Goal: Information Seeking & Learning: Learn about a topic

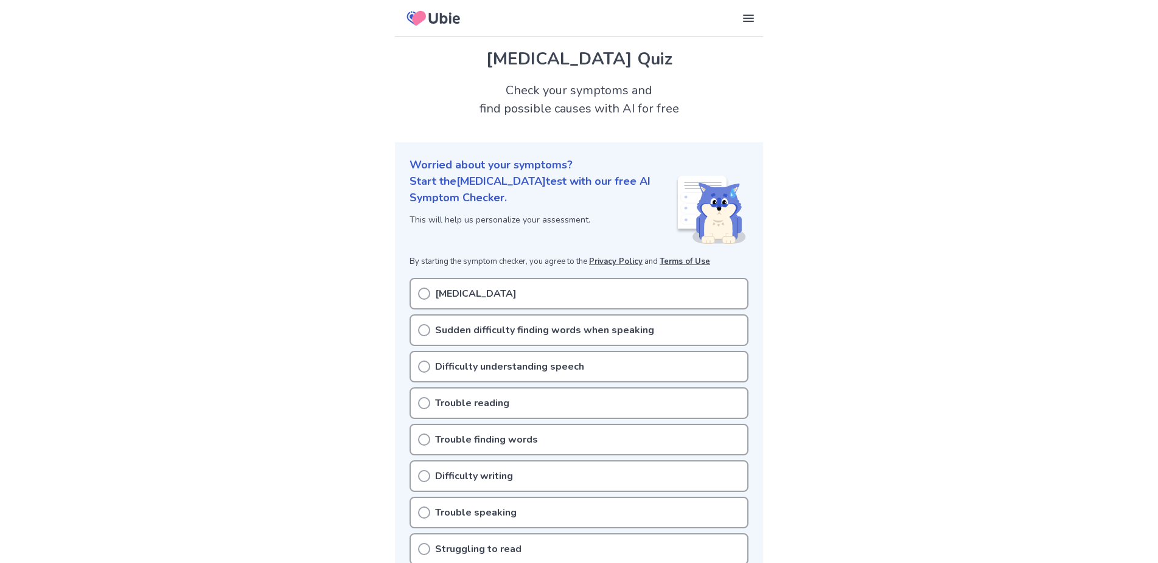
click at [435, 294] on p "[MEDICAL_DATA]" at bounding box center [476, 293] width 82 height 15
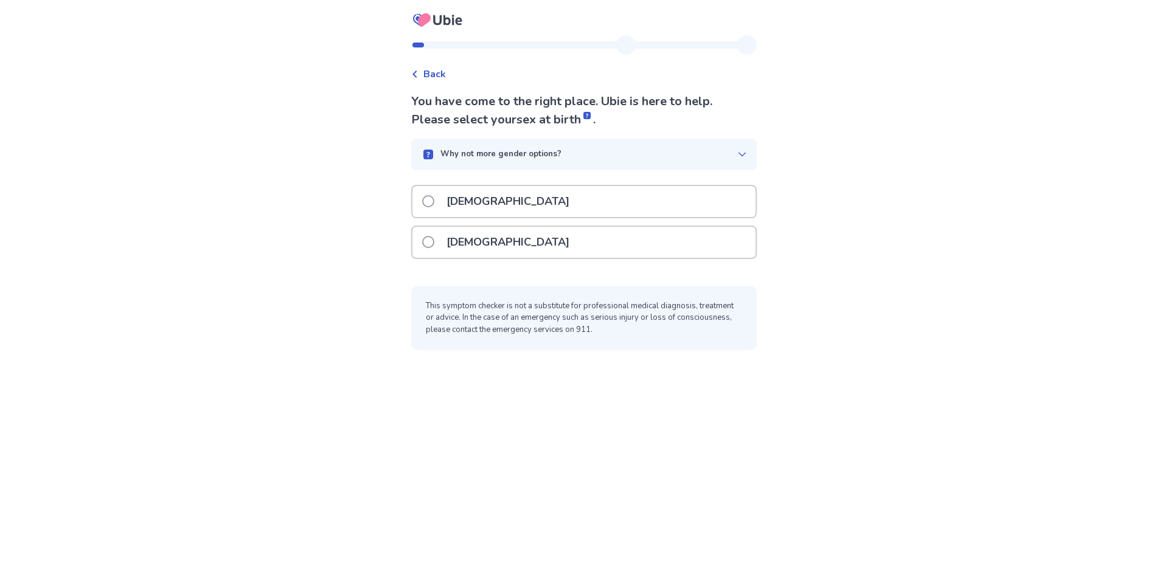
click at [433, 240] on span at bounding box center [428, 242] width 12 height 12
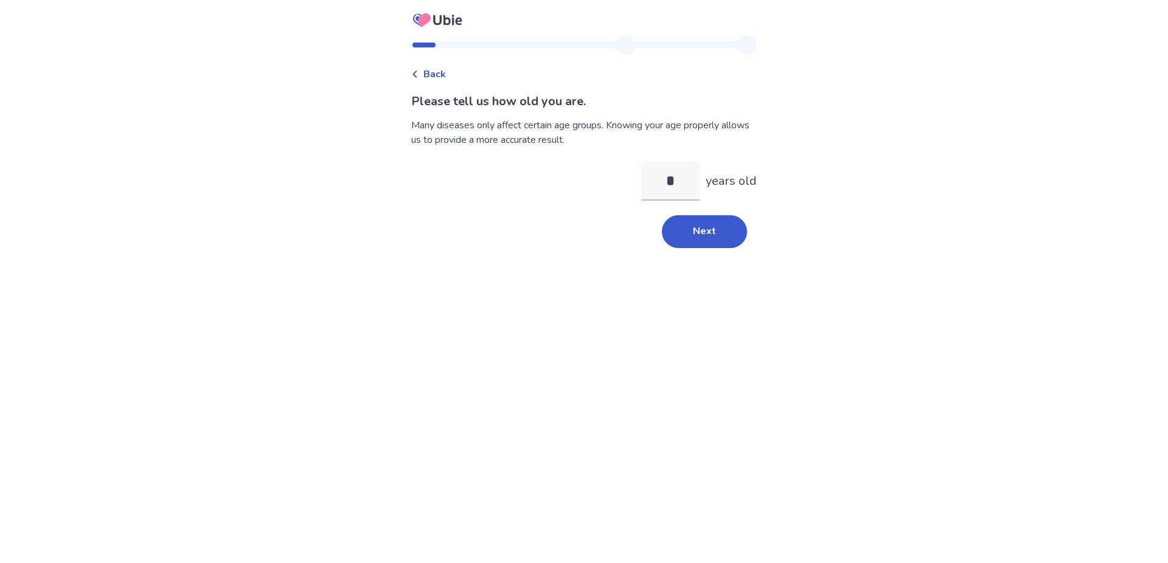
type input "**"
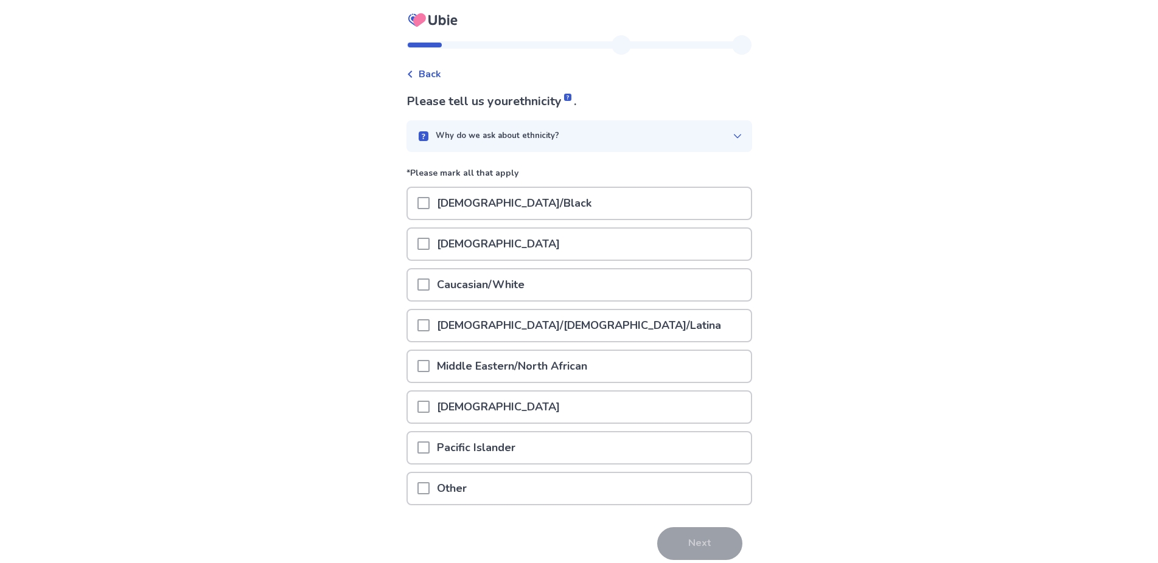
click at [429, 285] on span at bounding box center [423, 285] width 12 height 12
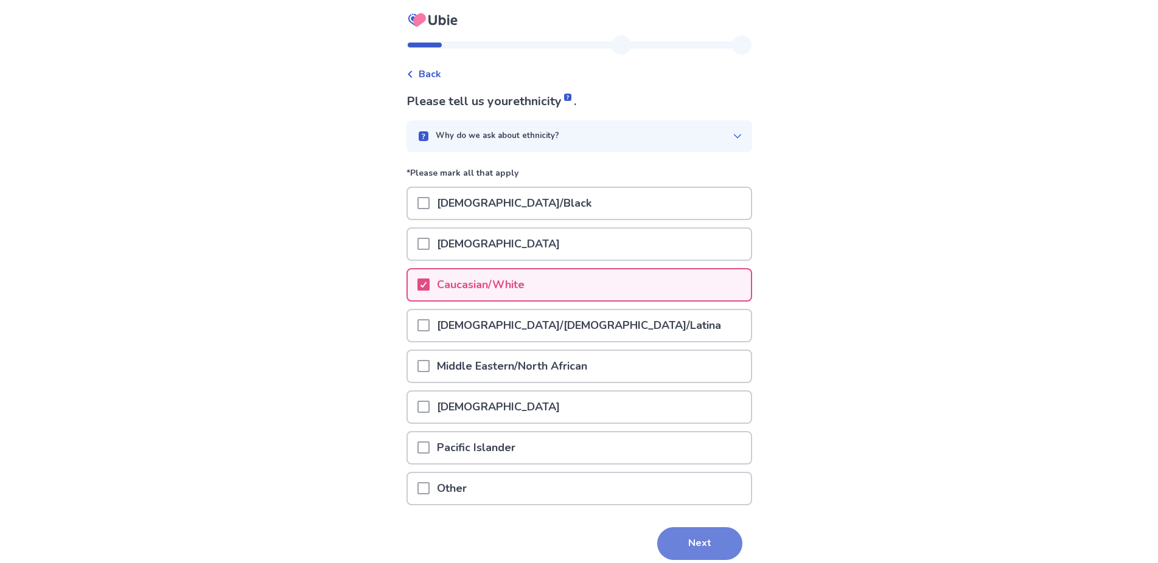
click at [679, 548] on button "Next" at bounding box center [699, 543] width 85 height 33
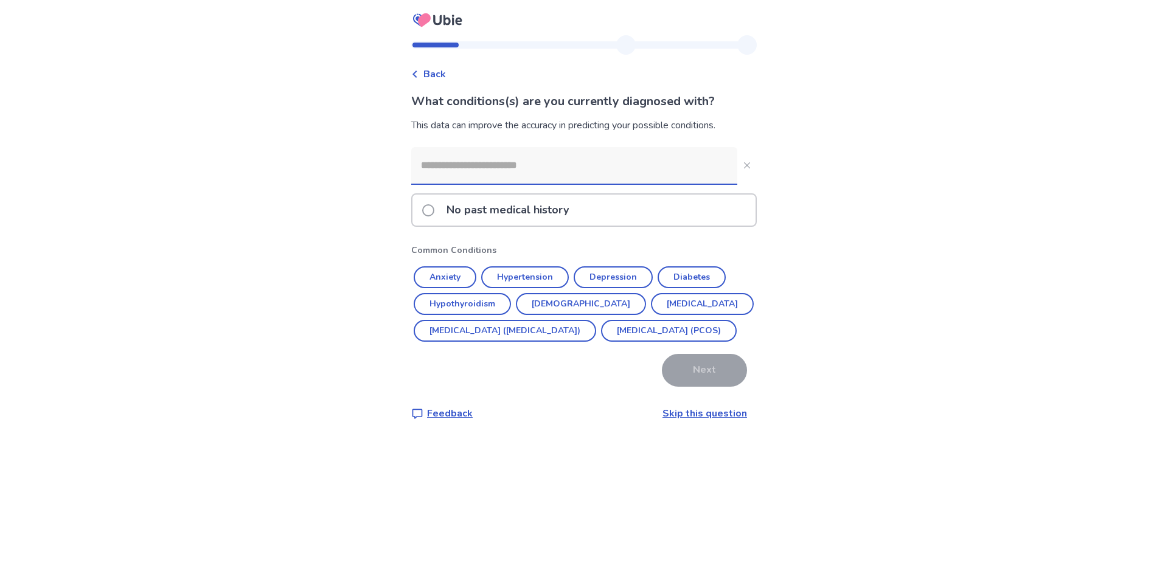
click at [527, 164] on input at bounding box center [574, 165] width 326 height 36
click at [614, 280] on button "Depression" at bounding box center [613, 277] width 79 height 22
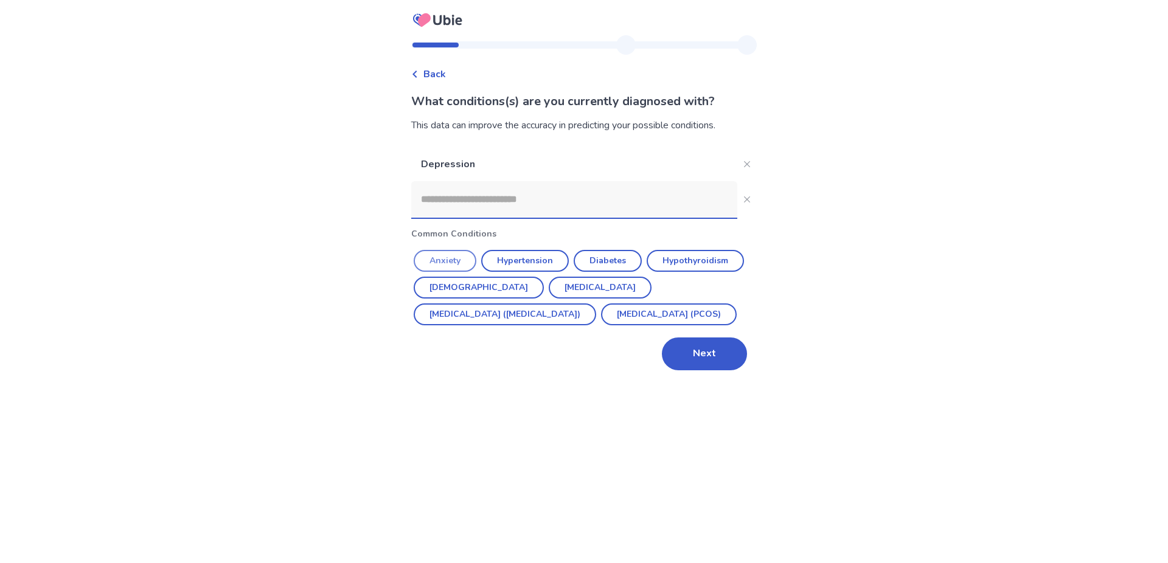
click at [459, 260] on button "Anxiety" at bounding box center [445, 261] width 63 height 22
click at [459, 260] on div "Depression Common Conditions Anxiety Hypertension Diabetes Hypothyroidism Asthm…" at bounding box center [584, 258] width 346 height 223
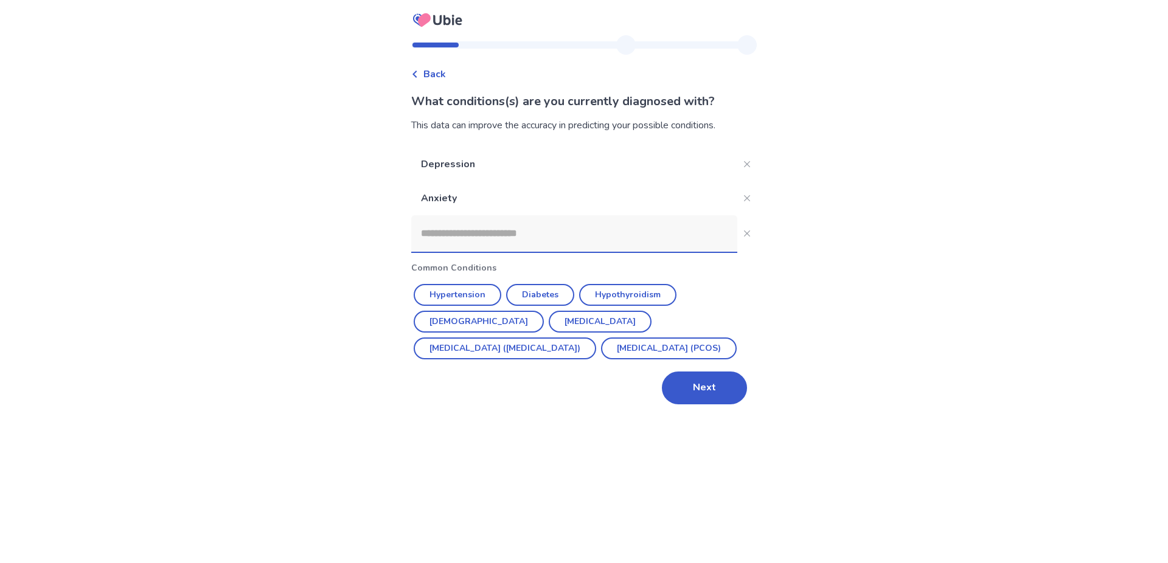
click at [585, 226] on input at bounding box center [574, 233] width 326 height 36
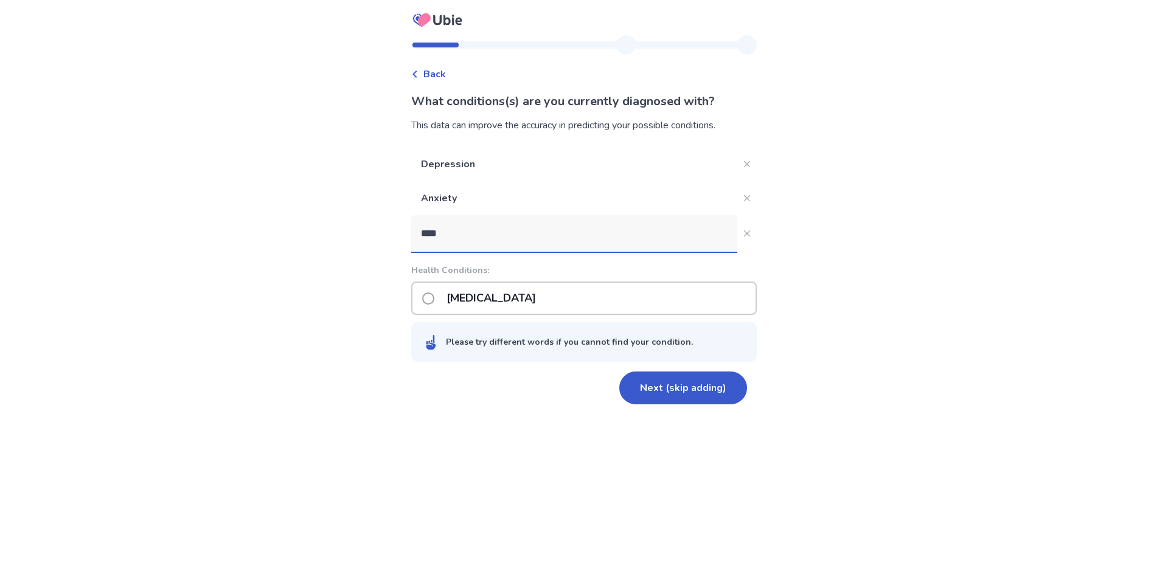
type input "****"
click at [434, 298] on span at bounding box center [428, 299] width 12 height 12
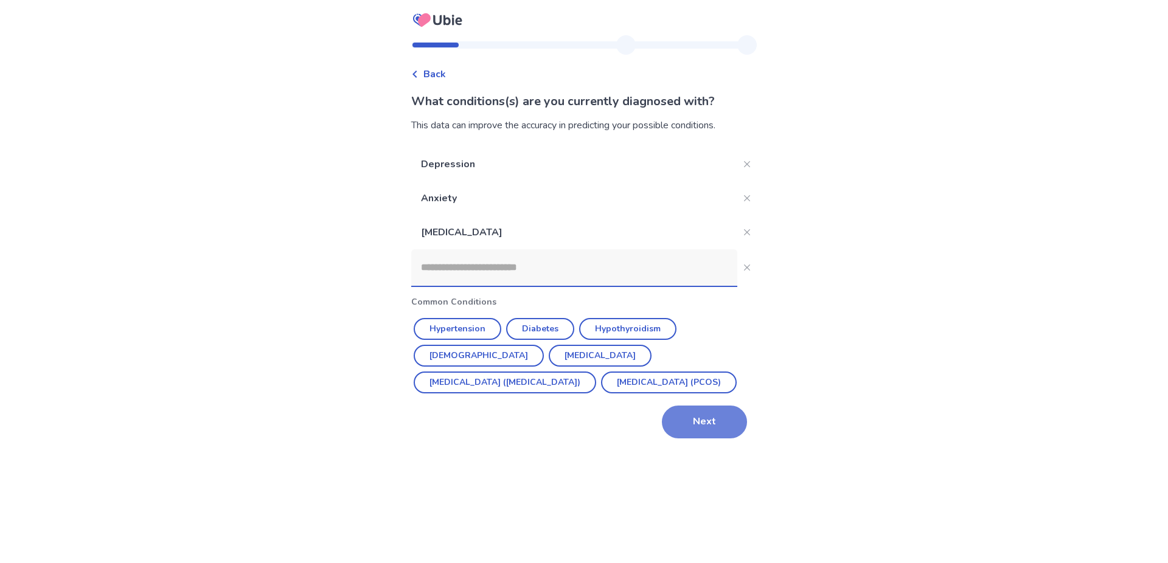
click at [716, 424] on button "Next" at bounding box center [704, 422] width 85 height 33
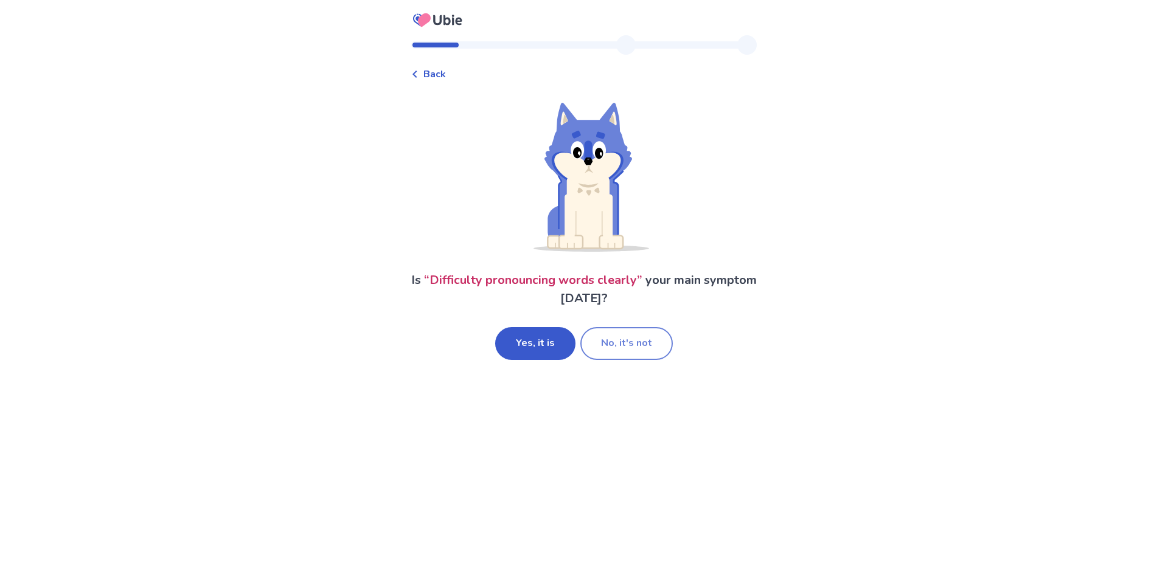
click at [620, 347] on button "No, it's not" at bounding box center [626, 343] width 92 height 33
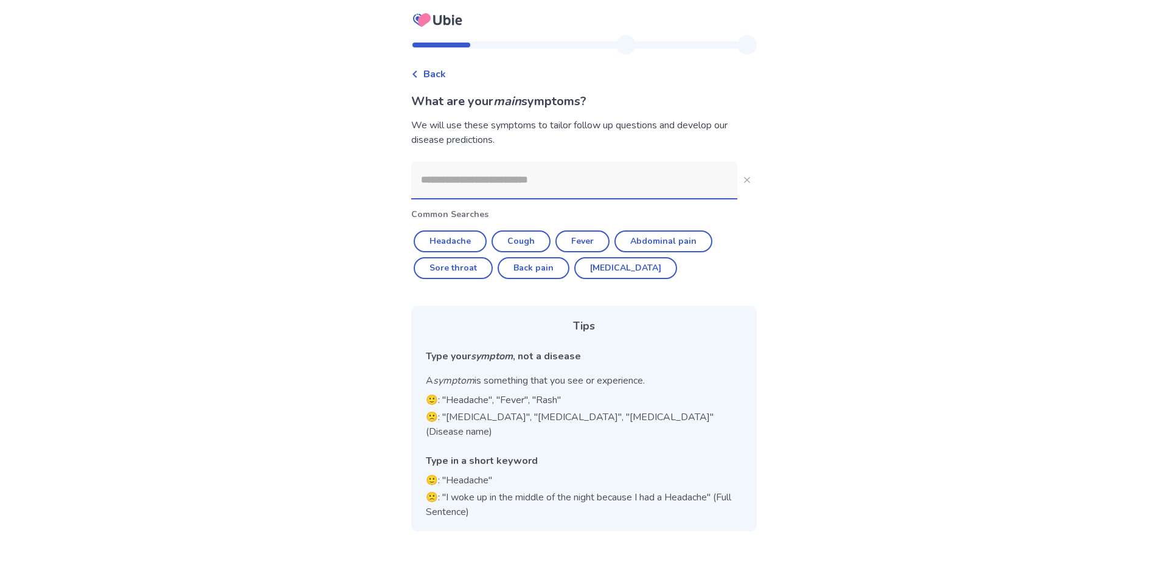
click at [566, 180] on input at bounding box center [574, 180] width 326 height 36
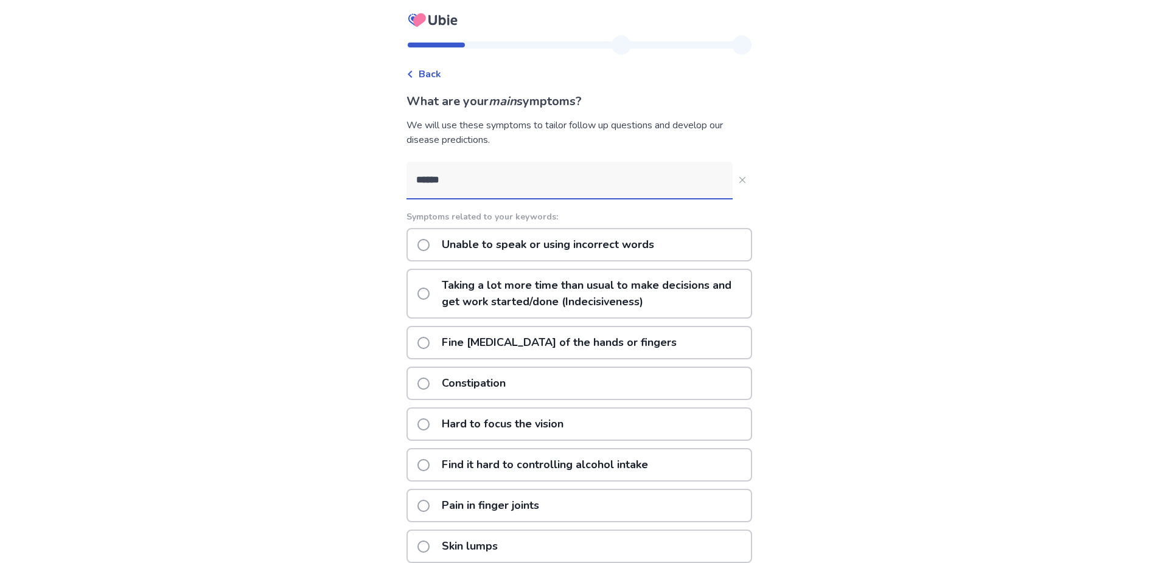
type input "******"
click at [429, 249] on span at bounding box center [423, 245] width 12 height 12
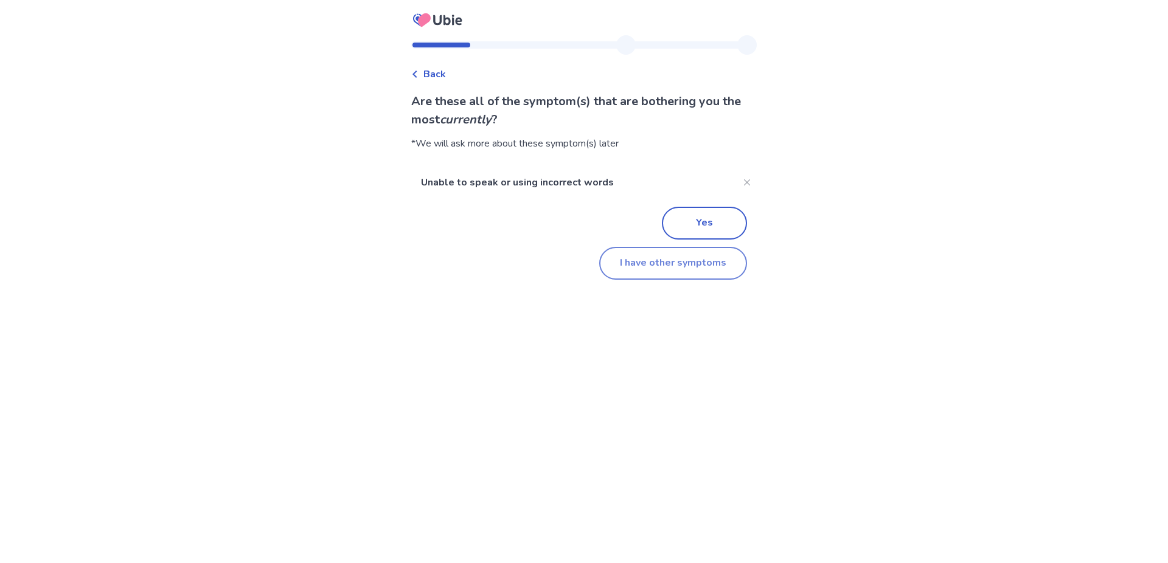
click at [679, 261] on button "I have other symptoms" at bounding box center [673, 263] width 148 height 33
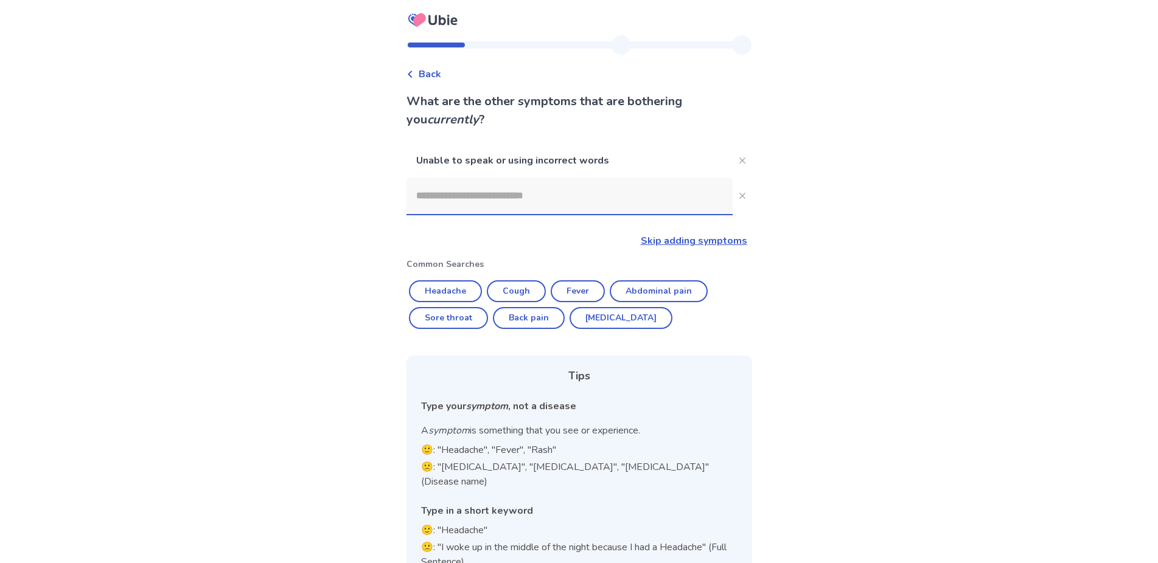
click at [528, 193] on input at bounding box center [569, 196] width 326 height 36
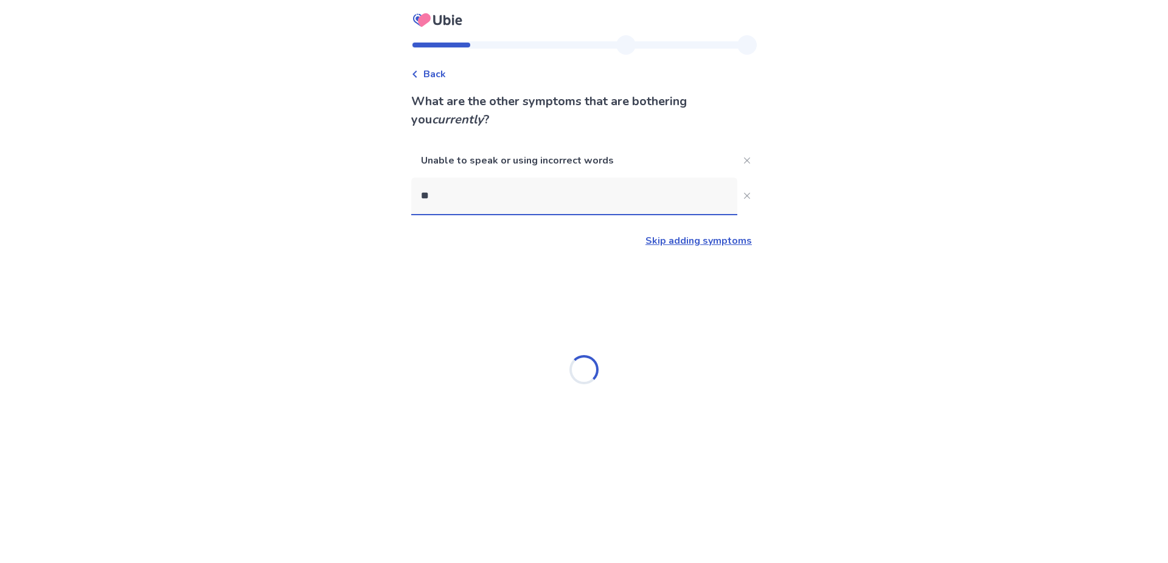
type input "*"
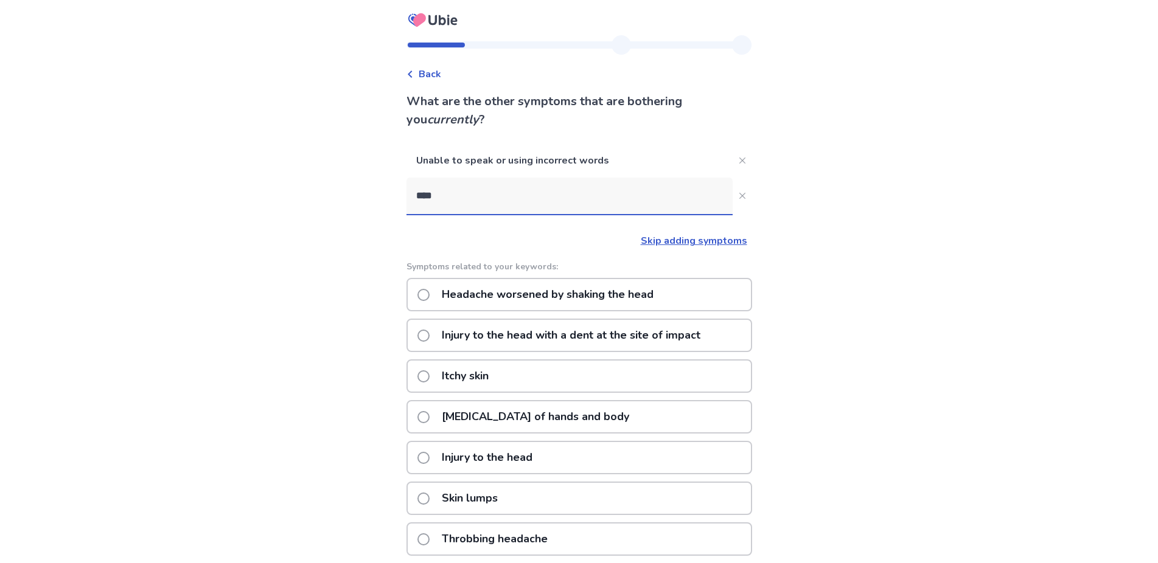
type input "*****"
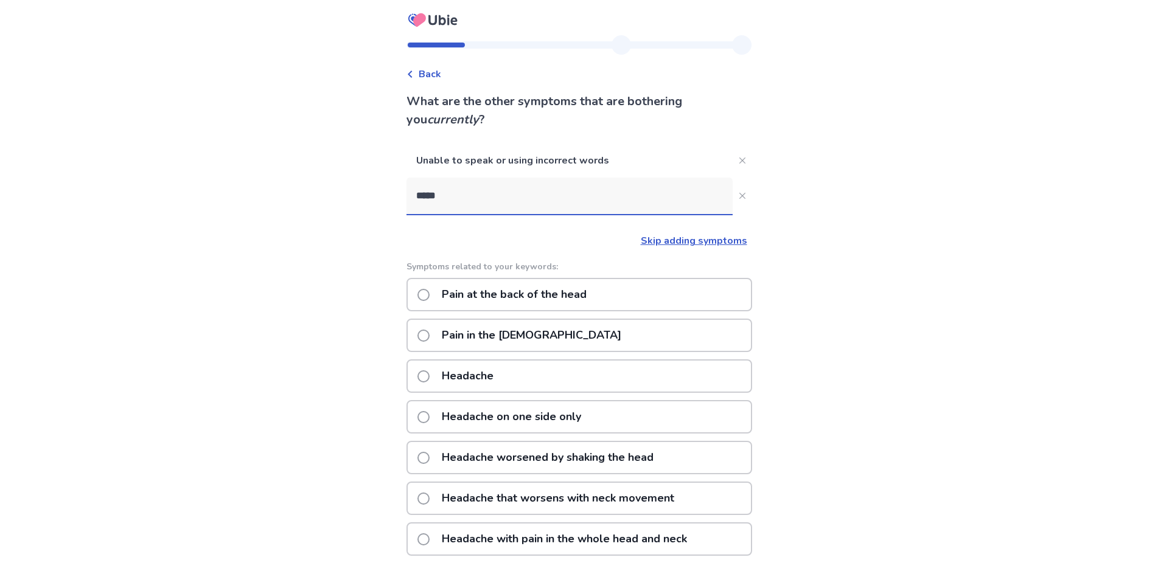
click at [458, 374] on p "Headache" at bounding box center [467, 376] width 66 height 31
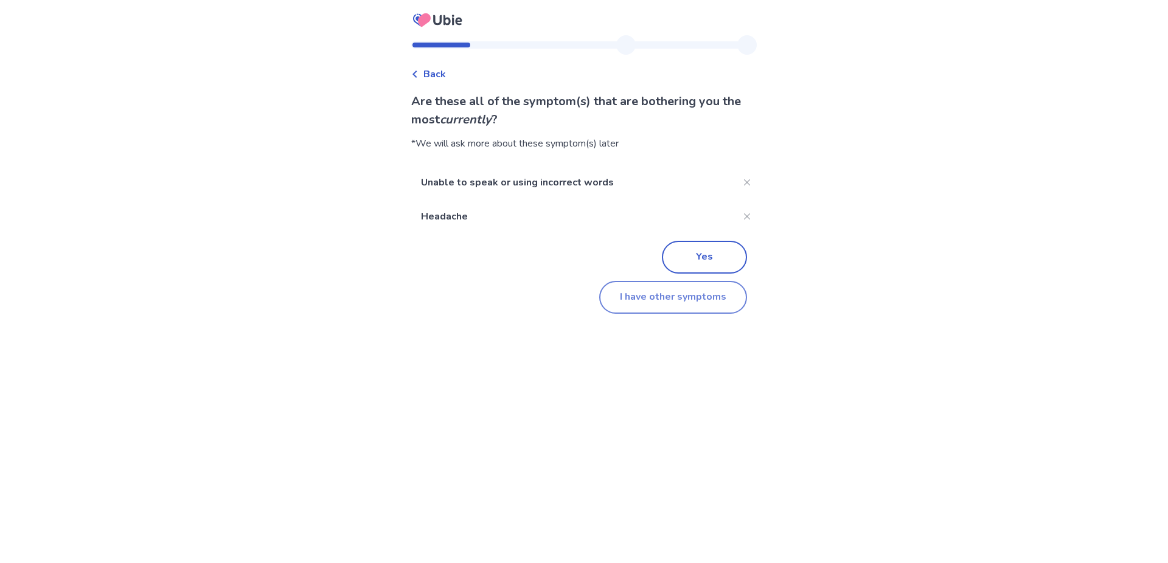
click at [647, 299] on button "I have other symptoms" at bounding box center [673, 297] width 148 height 33
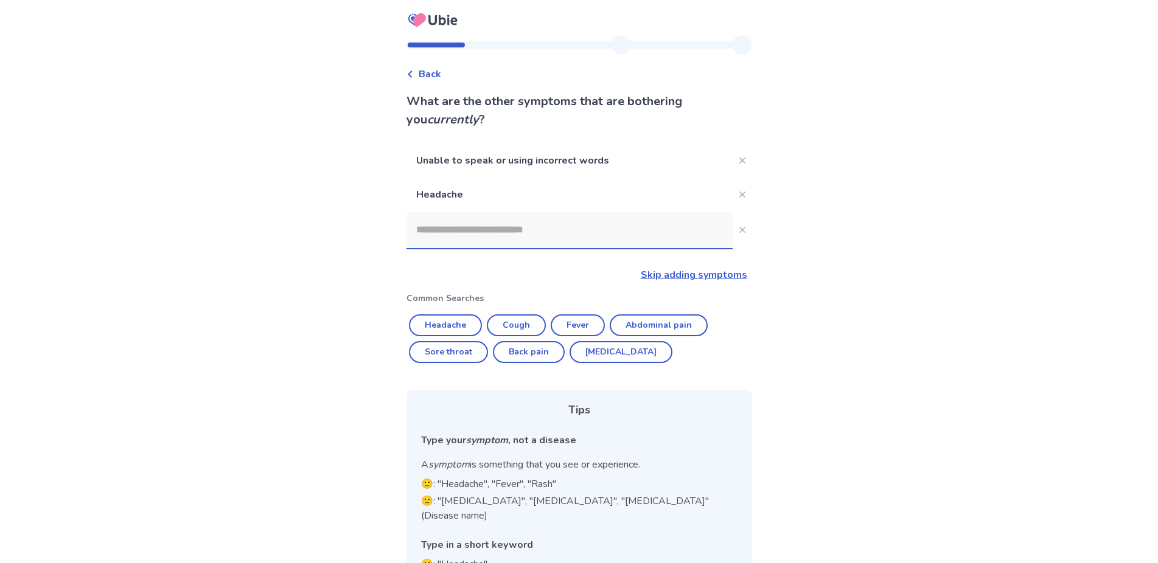
click at [523, 220] on input at bounding box center [569, 230] width 326 height 36
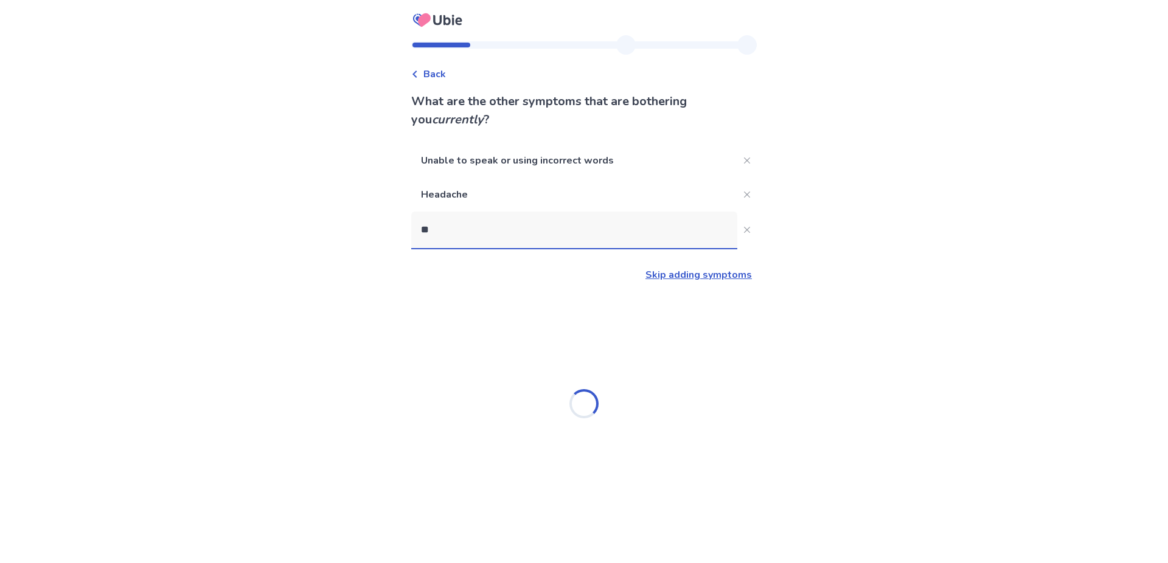
type input "*"
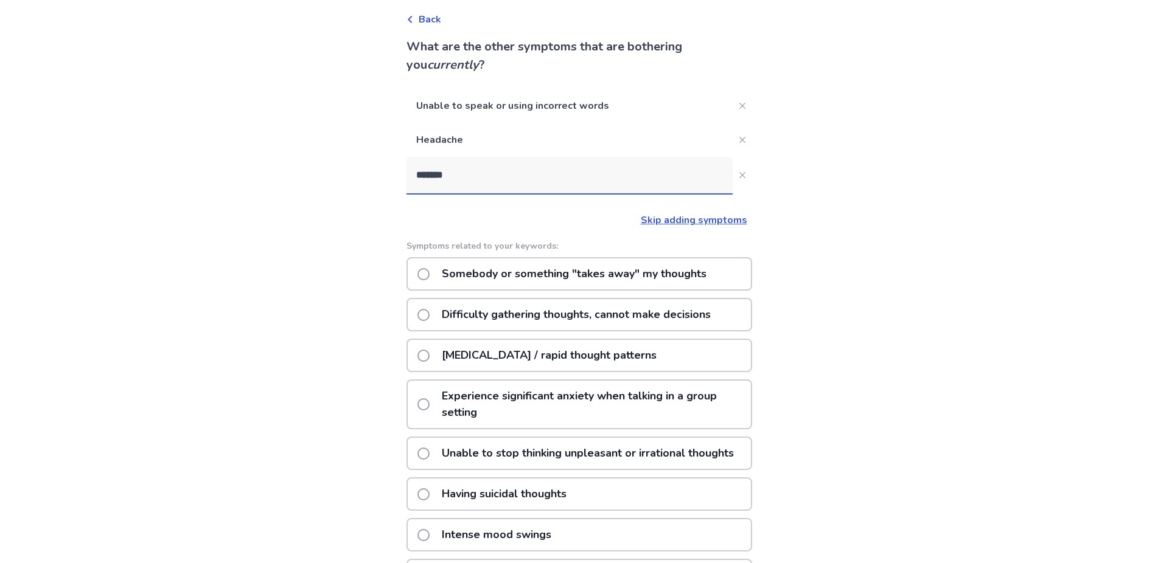
scroll to position [16, 0]
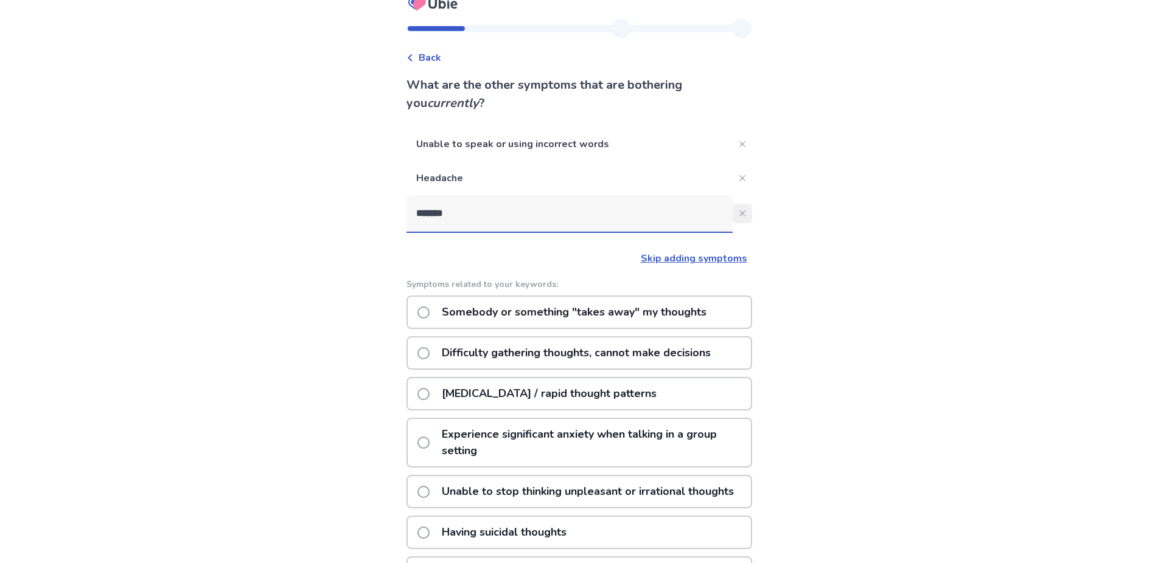
type input "*******"
click at [739, 215] on icon "Close" at bounding box center [742, 213] width 6 height 6
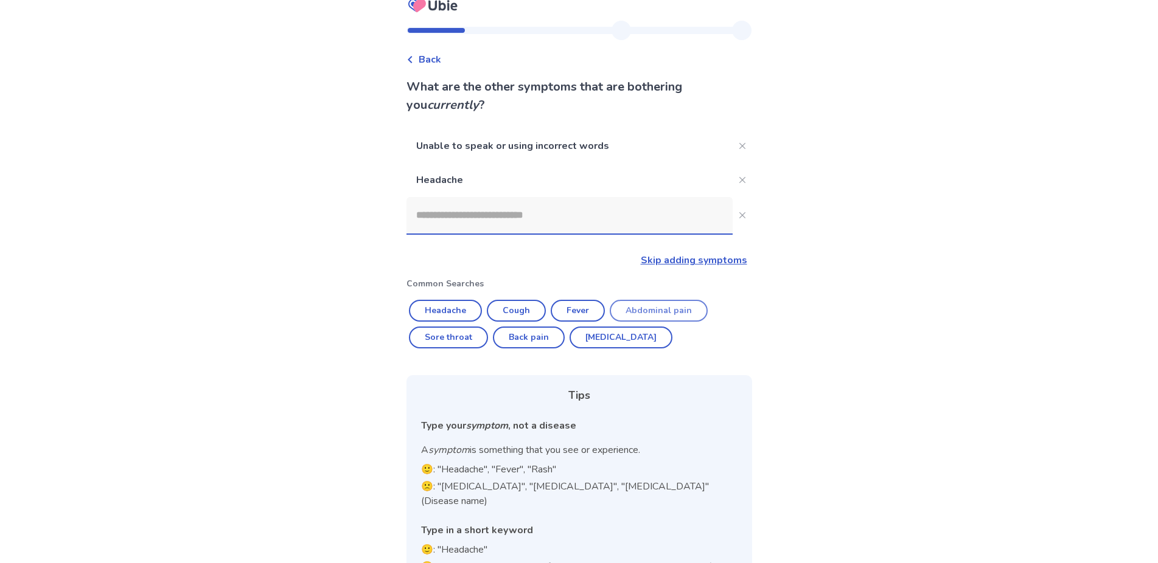
scroll to position [0, 0]
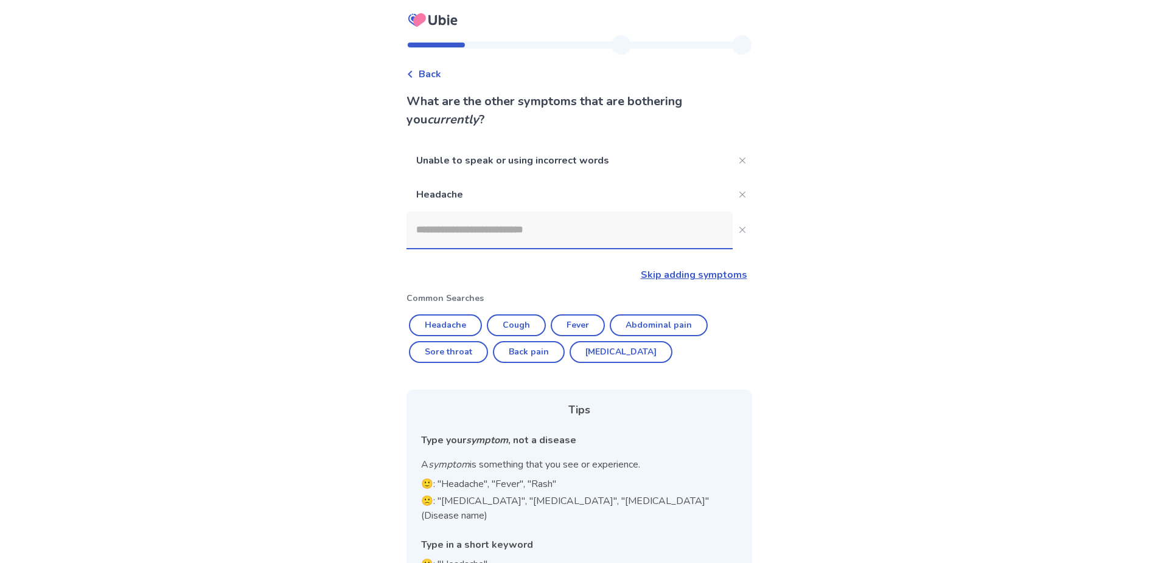
click at [665, 274] on link "Skip adding symptoms" at bounding box center [694, 274] width 106 height 13
click at [665, 274] on html "Back What are the other symptoms that are bothering you currently ? Unable to s…" at bounding box center [579, 315] width 1158 height 630
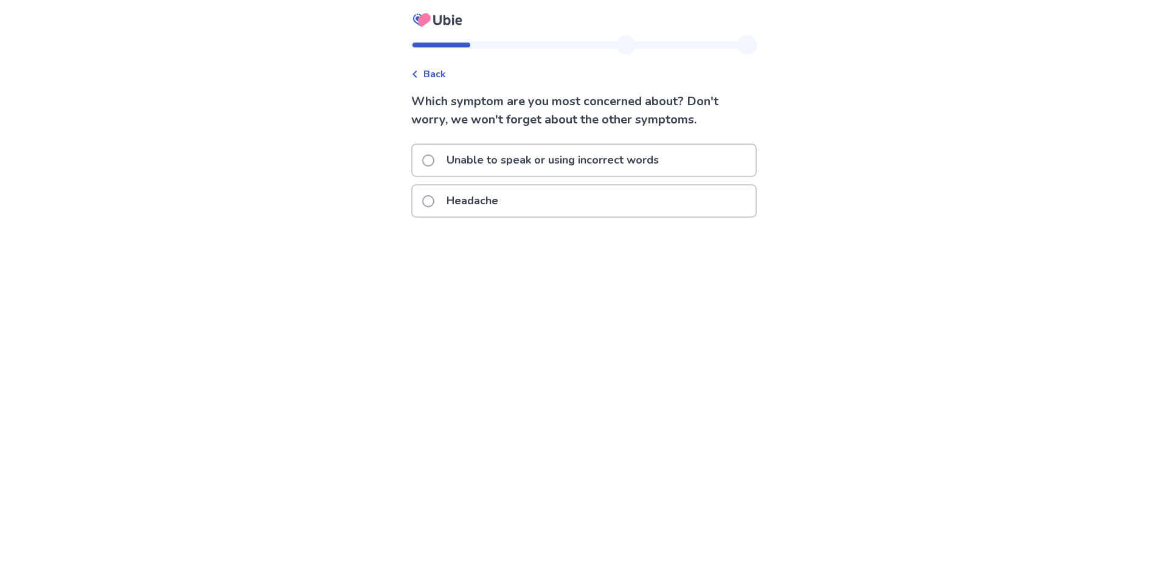
click at [460, 162] on p "Unable to speak or using incorrect words" at bounding box center [552, 160] width 227 height 31
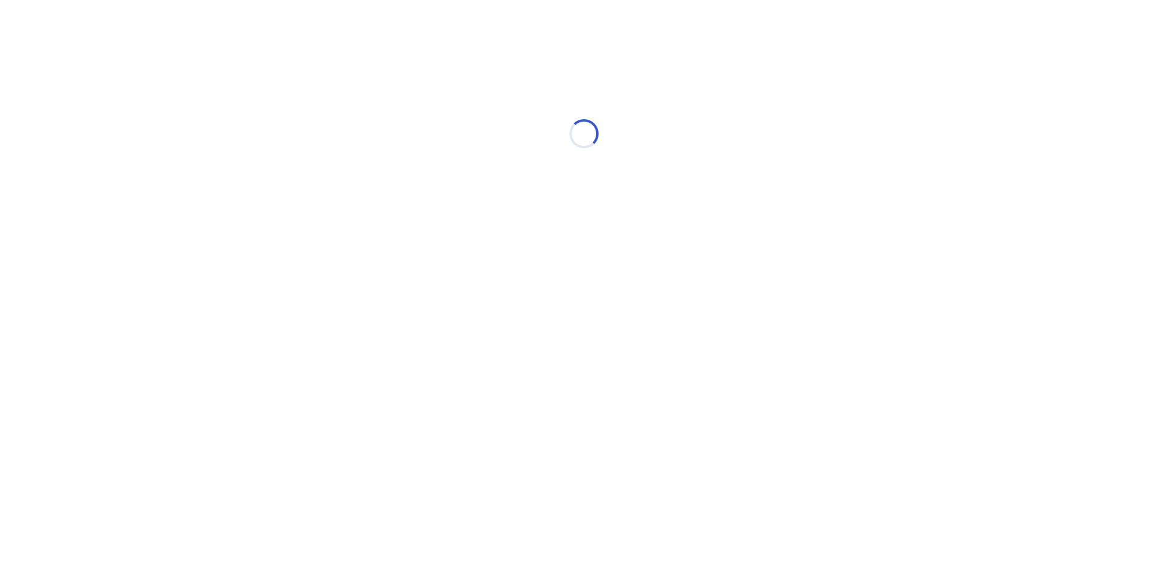
click at [460, 162] on div "Loading..." at bounding box center [584, 133] width 346 height 243
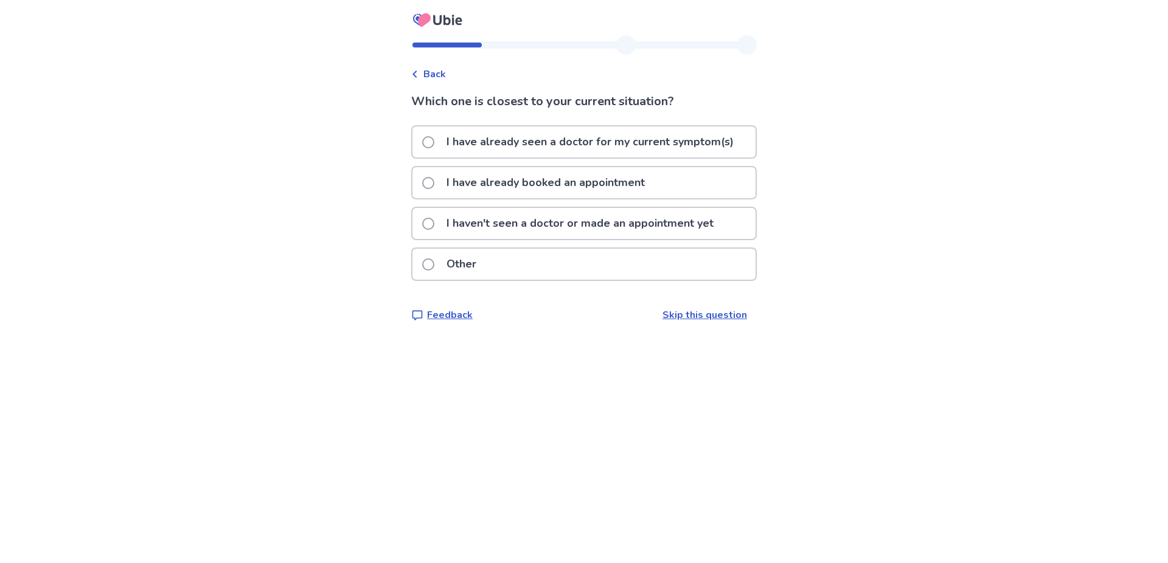
click at [479, 226] on p "I haven't seen a doctor or made an appointment yet" at bounding box center [580, 223] width 282 height 31
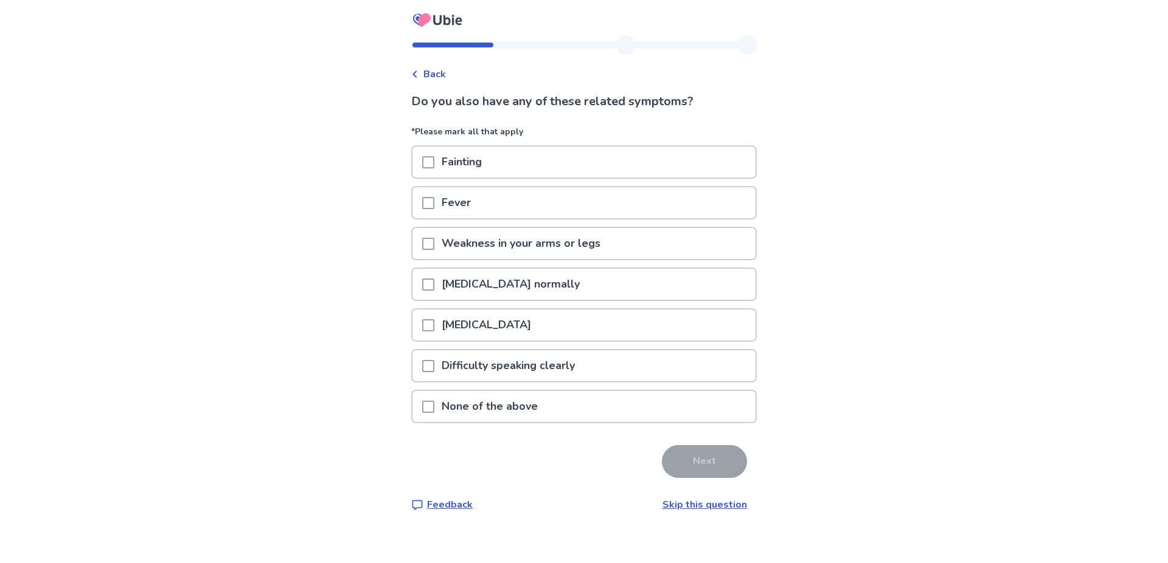
click at [432, 285] on span at bounding box center [428, 285] width 12 height 12
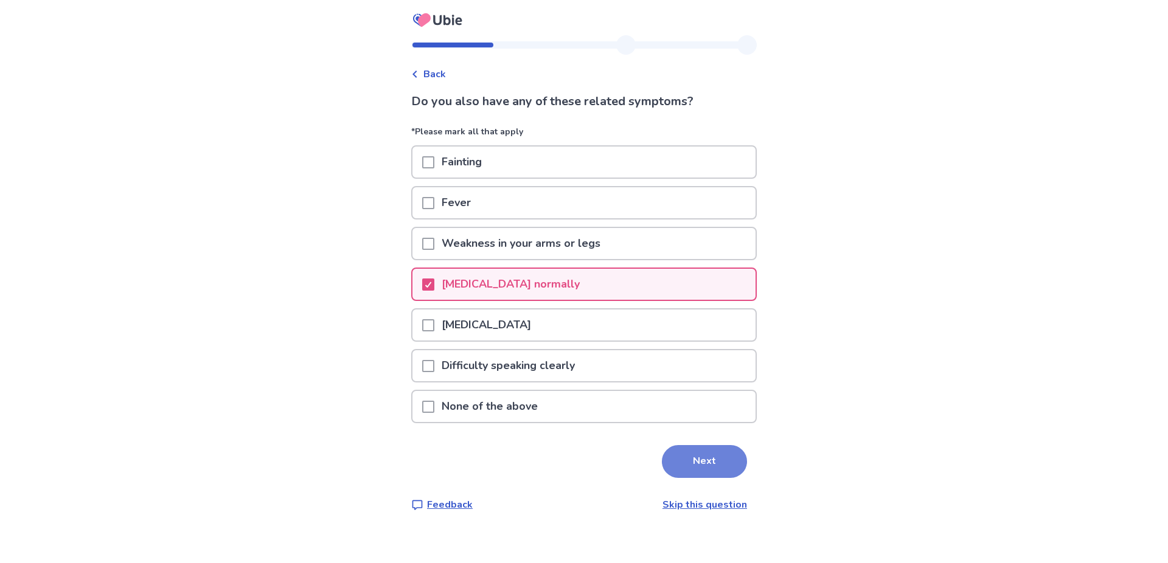
click at [697, 460] on button "Next" at bounding box center [704, 461] width 85 height 33
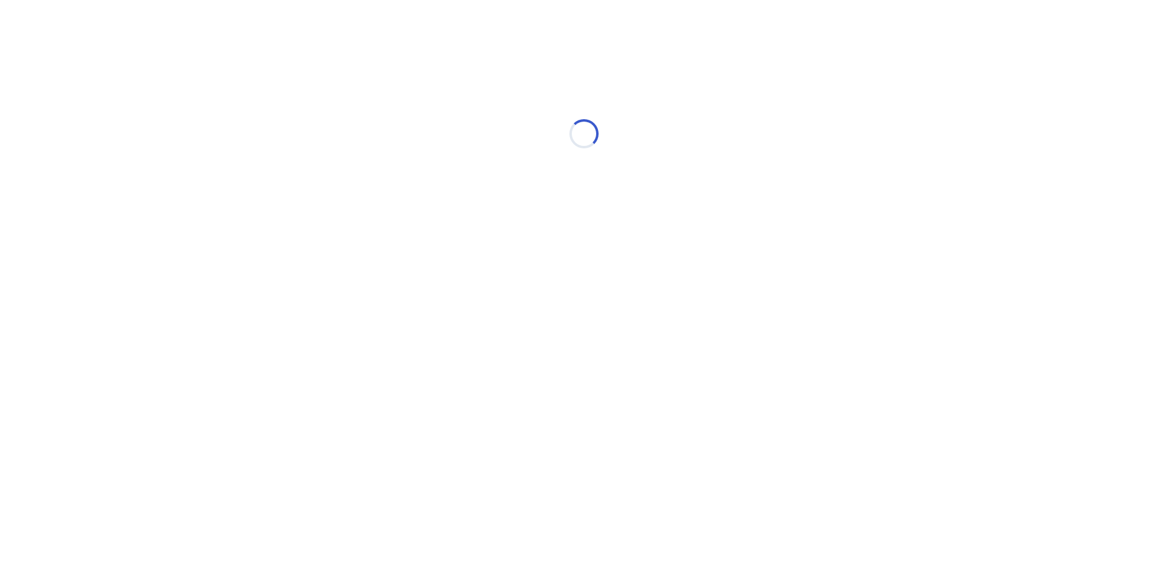
click at [697, 255] on html "Loading... Ubie Symptom Checker" at bounding box center [584, 127] width 1168 height 255
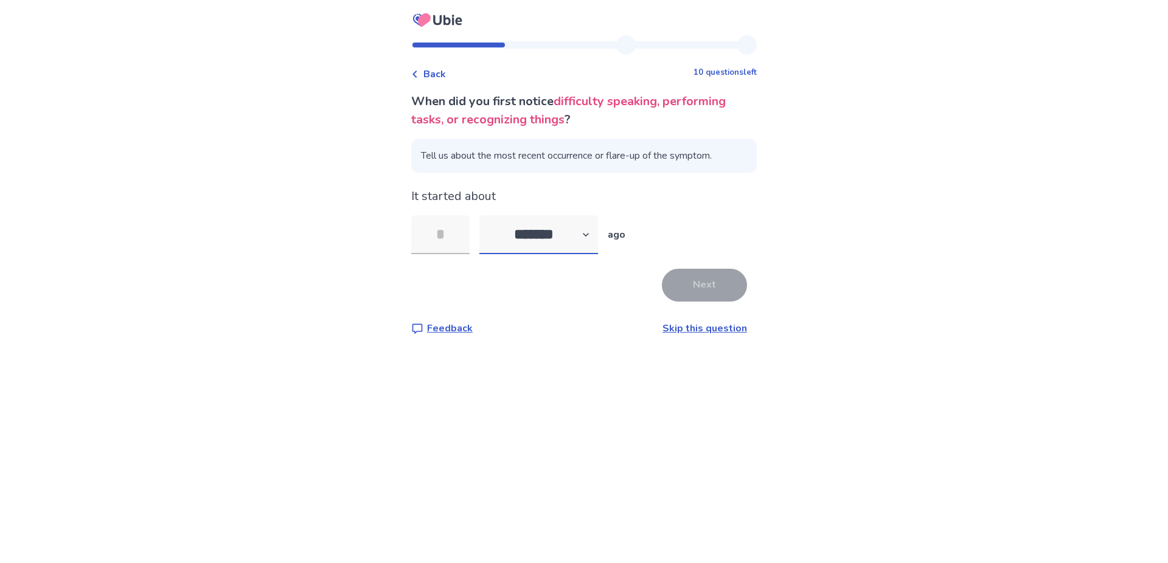
click at [479, 215] on select "******* ****** ******* ******** *******" at bounding box center [538, 234] width 119 height 39
select select "*"
click option "********" at bounding box center [0, 0] width 0 height 0
click at [456, 243] on input "tel" at bounding box center [440, 234] width 58 height 39
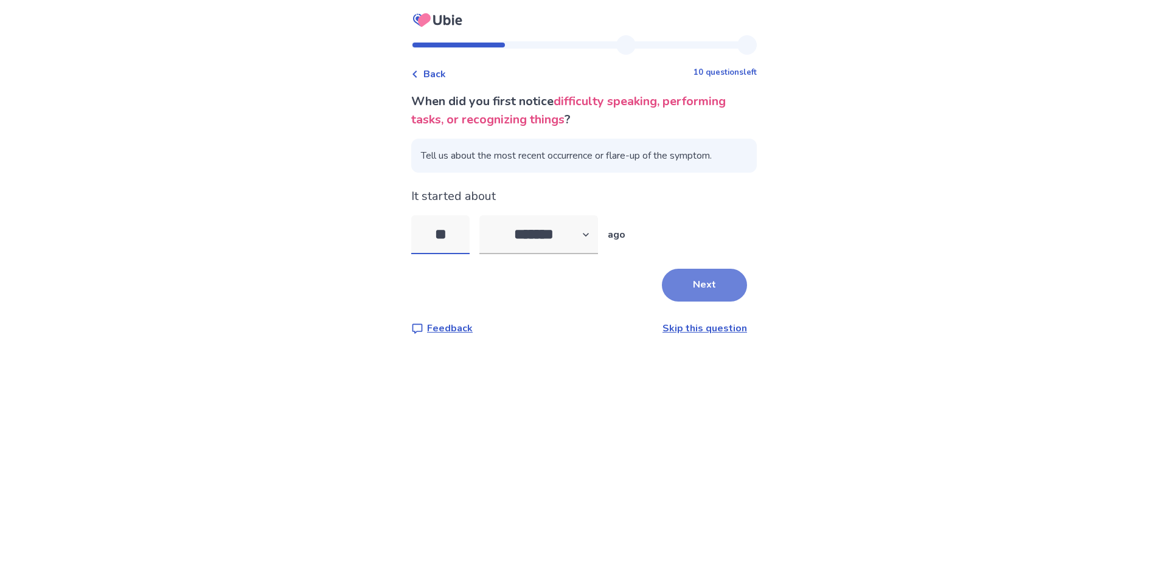
type input "**"
click at [682, 283] on button "Next" at bounding box center [704, 285] width 85 height 33
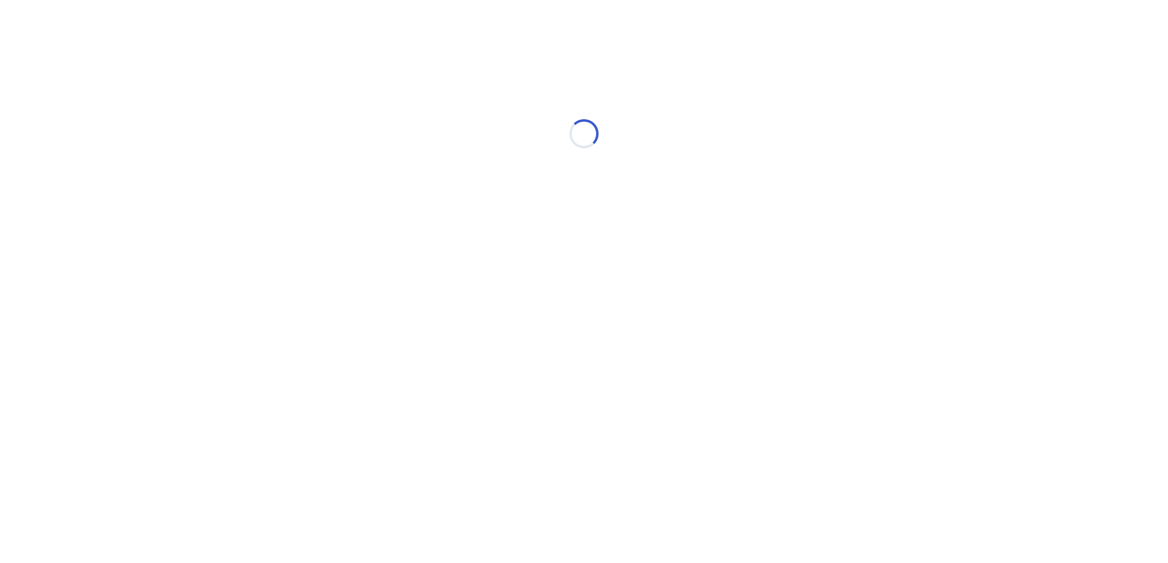
select select "*"
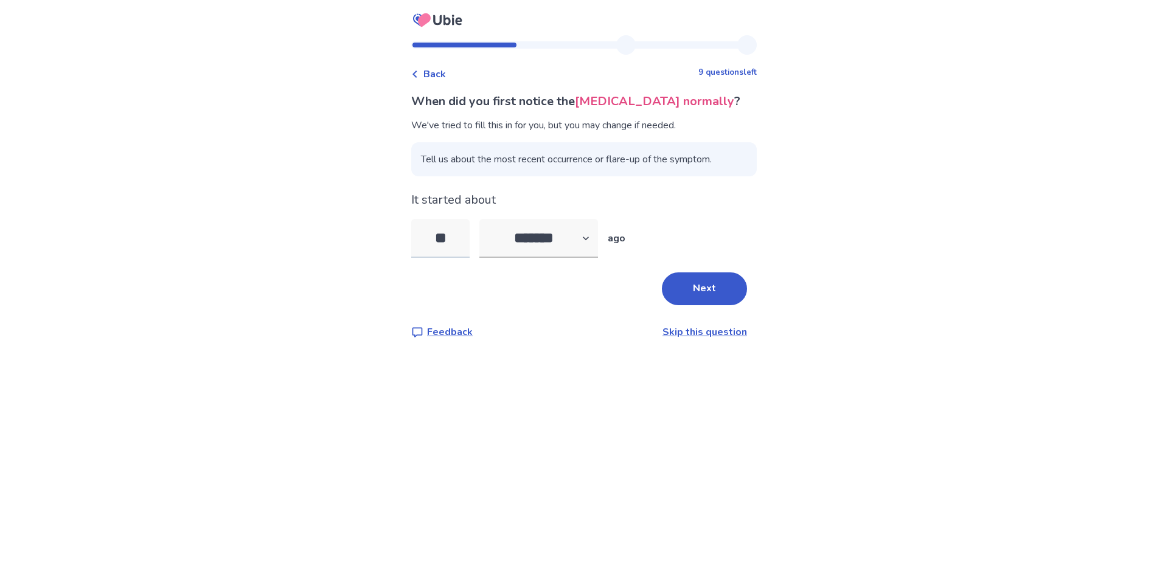
type input "*"
type input "**"
select select "*"
click option "*******" at bounding box center [0, 0] width 0 height 0
click at [512, 420] on div "Back 9 questions left When did you first notice the difficulty walking normally…" at bounding box center [584, 281] width 1168 height 563
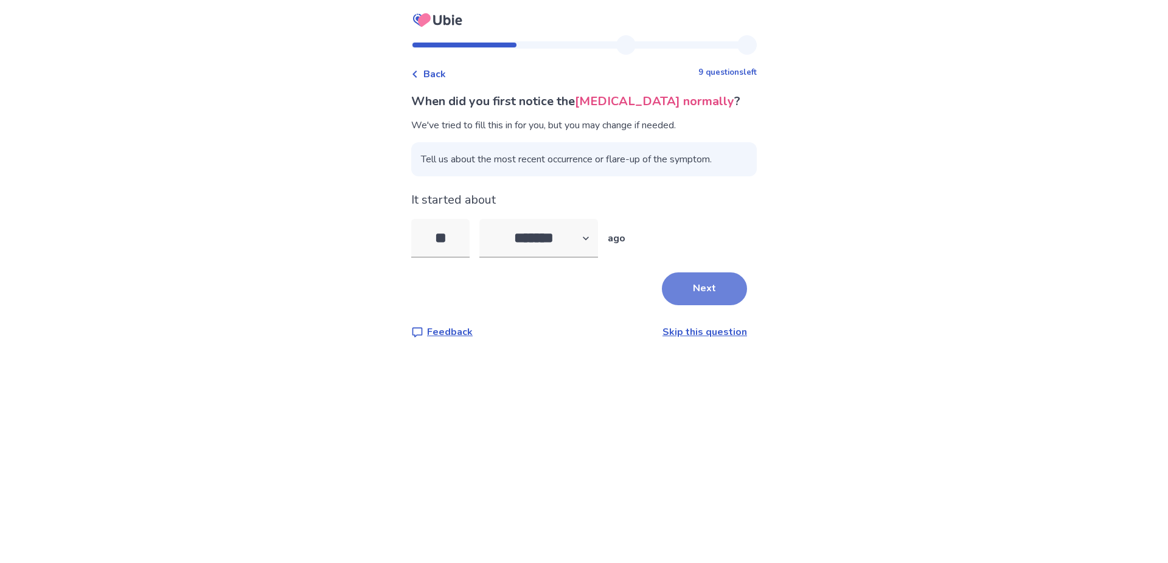
click at [676, 299] on button "Next" at bounding box center [704, 289] width 85 height 33
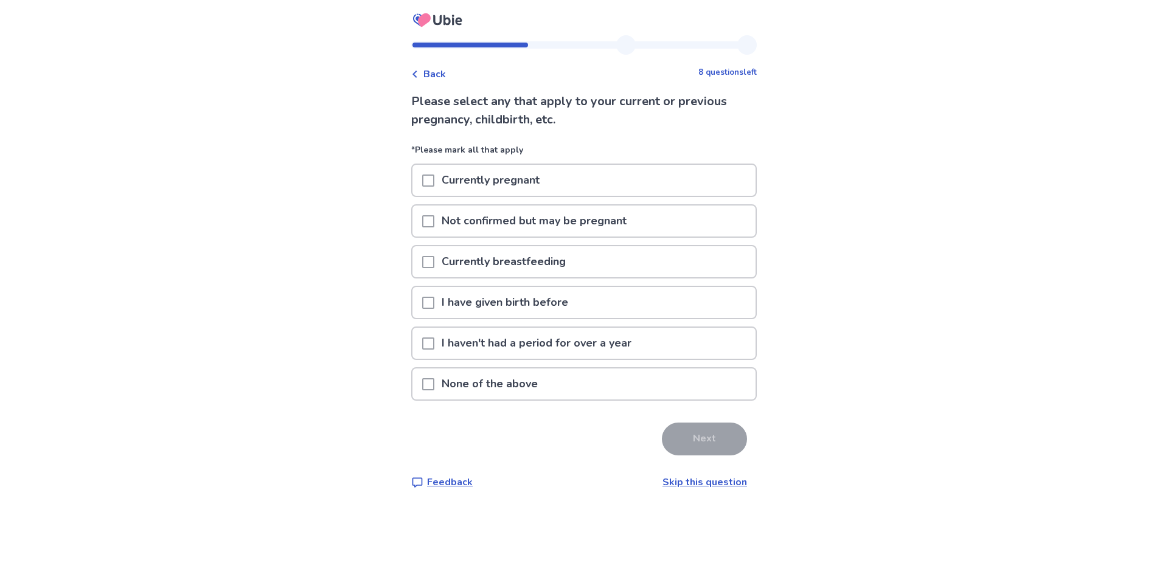
click at [434, 384] on span at bounding box center [428, 384] width 12 height 12
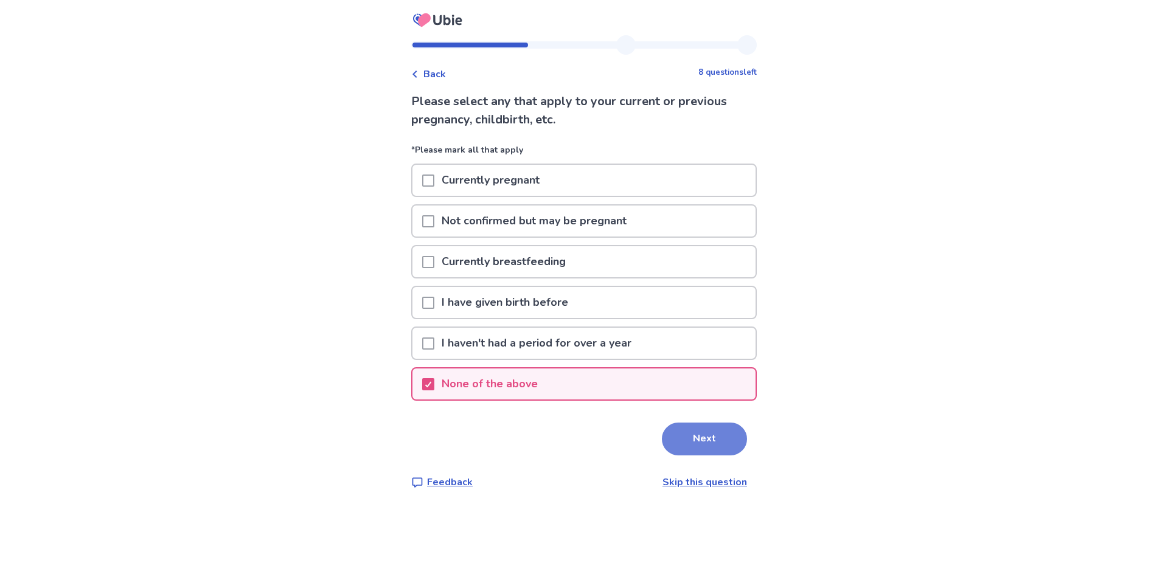
click at [690, 434] on button "Next" at bounding box center [704, 439] width 85 height 33
click at [690, 434] on html "Back 8 questions left Please select any that apply to your current or previous …" at bounding box center [584, 281] width 1168 height 563
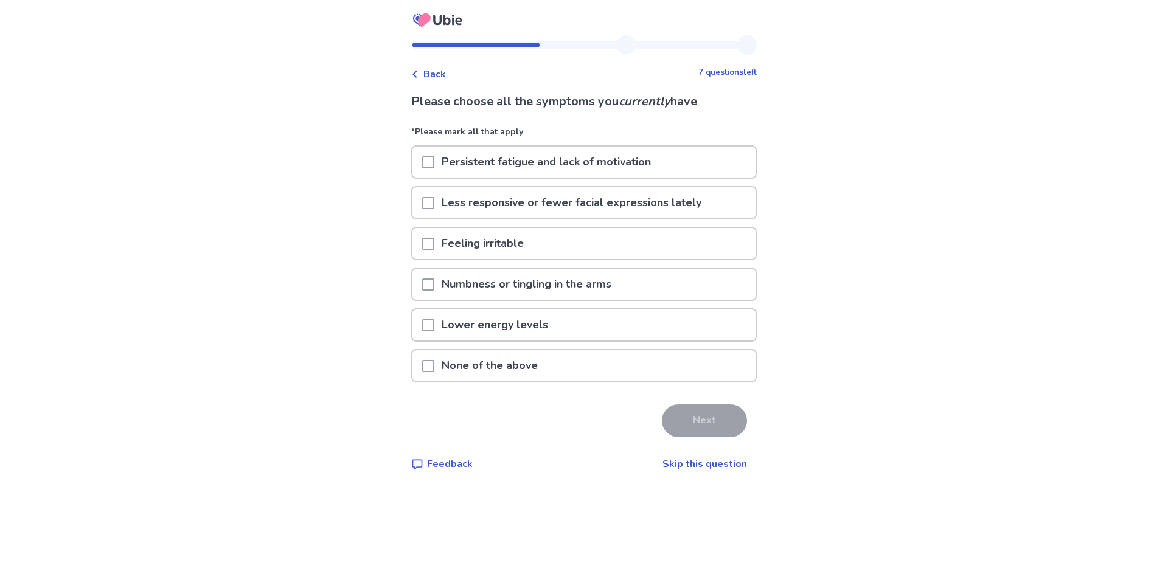
click at [434, 162] on span at bounding box center [428, 162] width 12 height 12
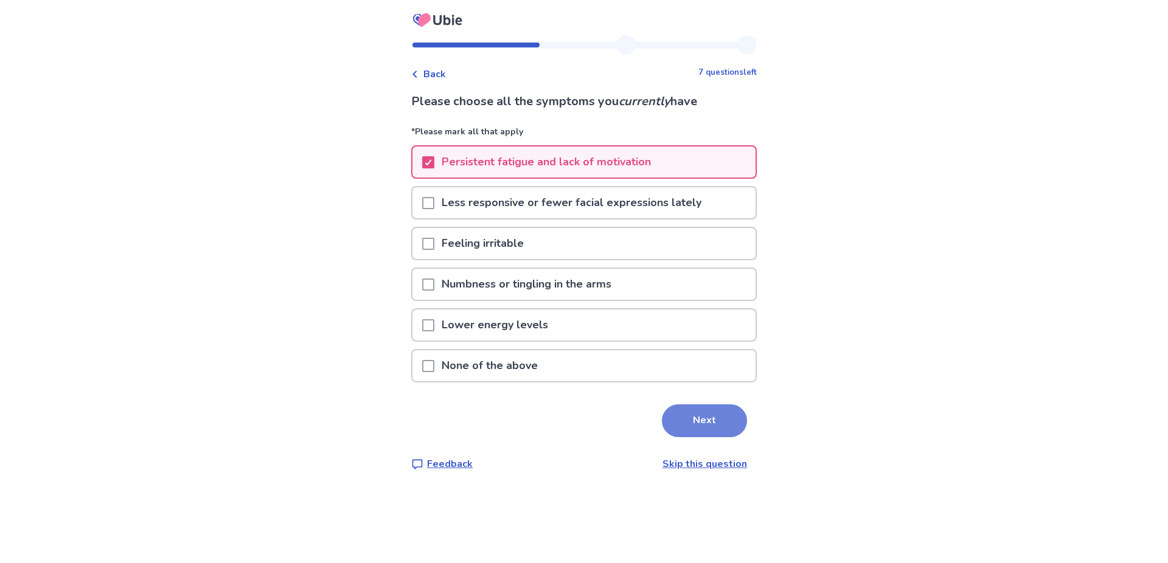
click at [698, 420] on button "Next" at bounding box center [704, 421] width 85 height 33
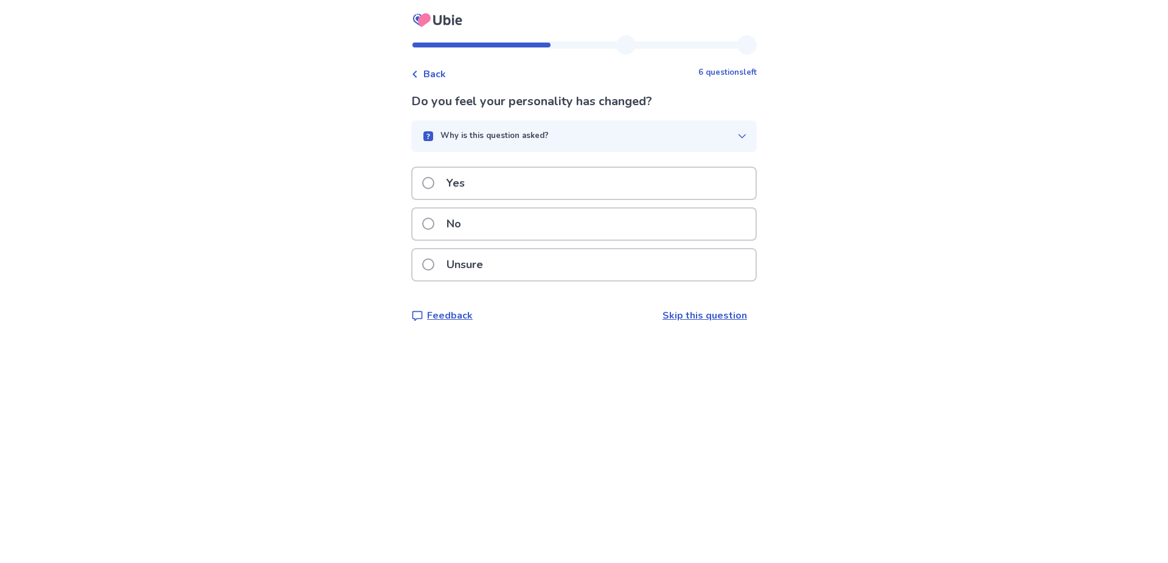
click at [453, 220] on p "No" at bounding box center [453, 224] width 29 height 31
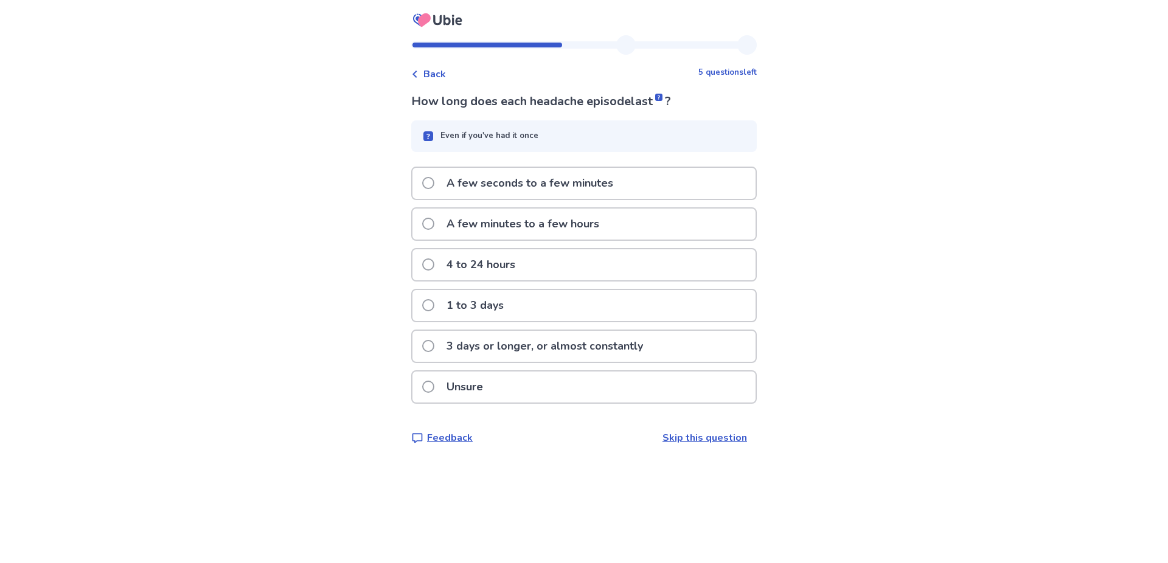
click at [477, 262] on p "4 to 24 hours" at bounding box center [480, 264] width 83 height 31
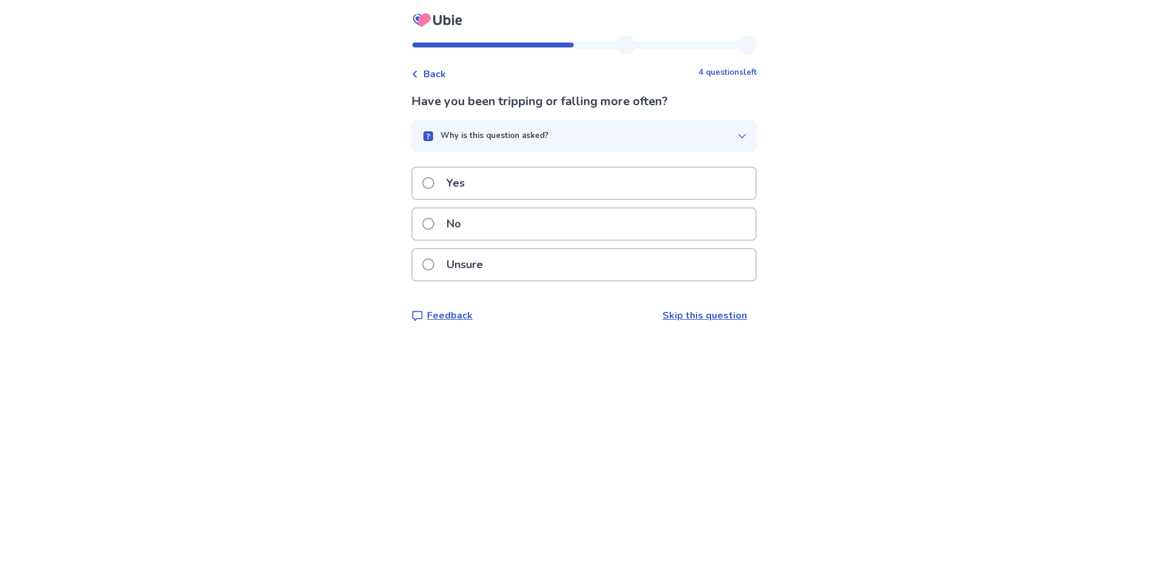
click at [443, 226] on label "No" at bounding box center [445, 224] width 46 height 31
click at [443, 183] on label "Yes" at bounding box center [447, 183] width 50 height 31
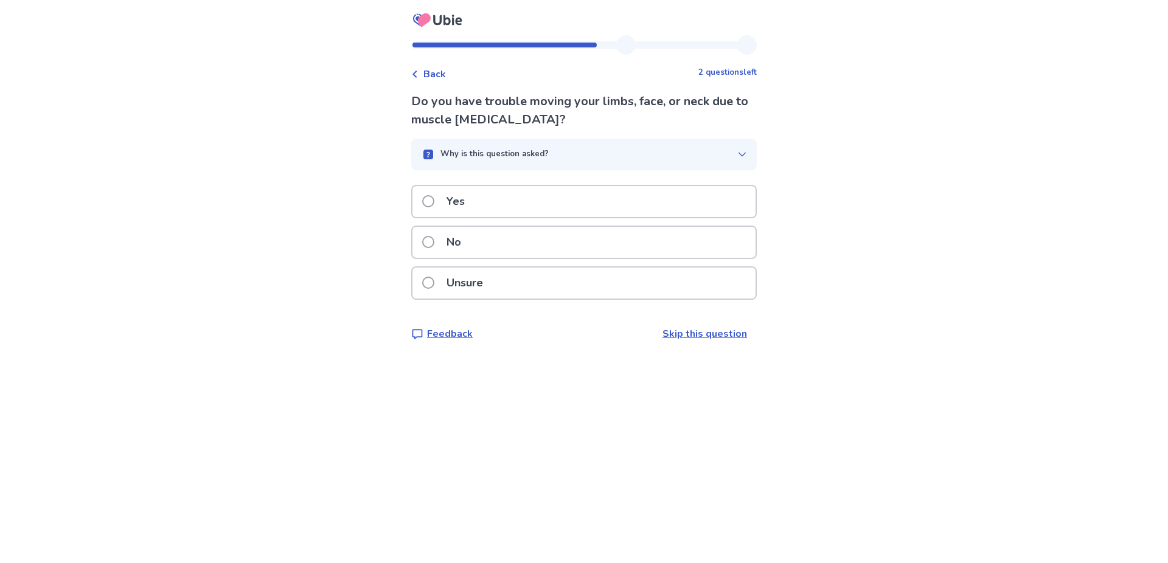
click at [468, 242] on p "No" at bounding box center [453, 242] width 29 height 31
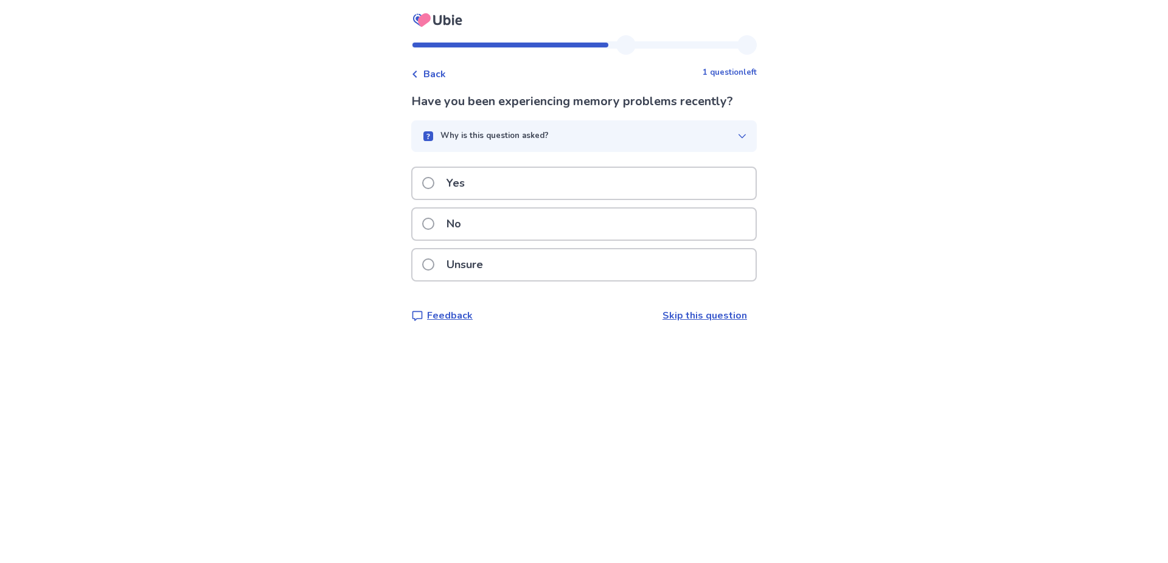
click at [450, 179] on p "Yes" at bounding box center [455, 183] width 33 height 31
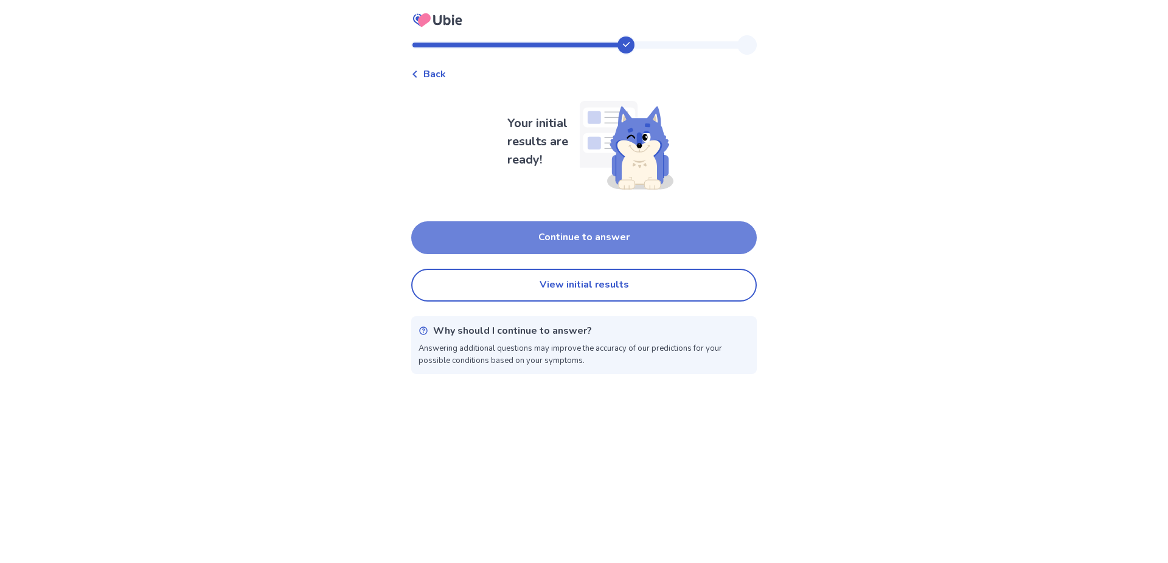
click at [518, 238] on button "Continue to answer" at bounding box center [584, 237] width 346 height 33
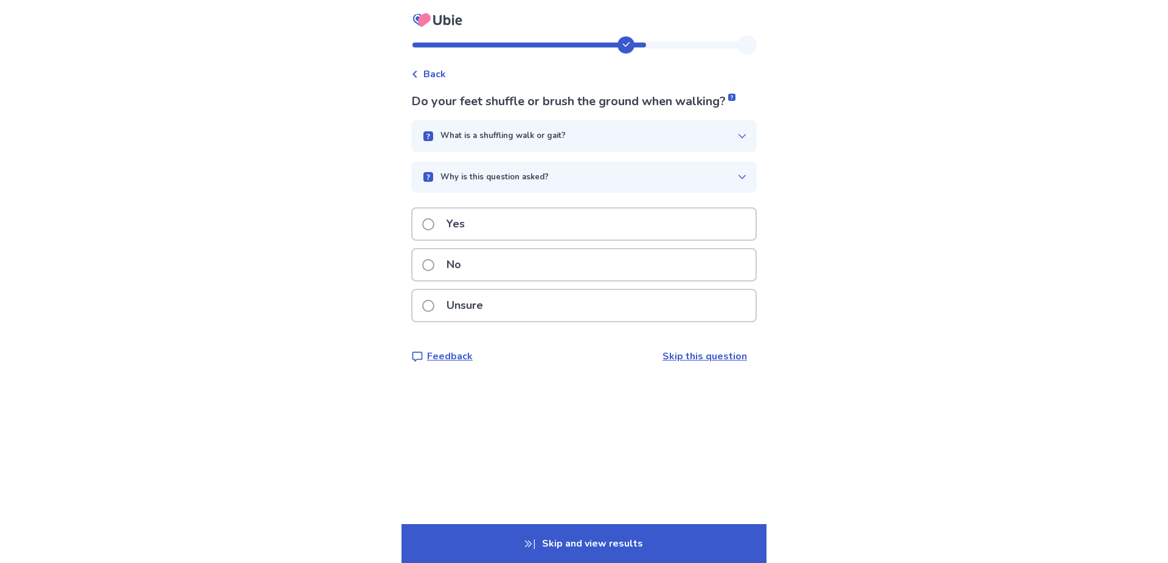
click at [453, 225] on p "Yes" at bounding box center [455, 224] width 33 height 31
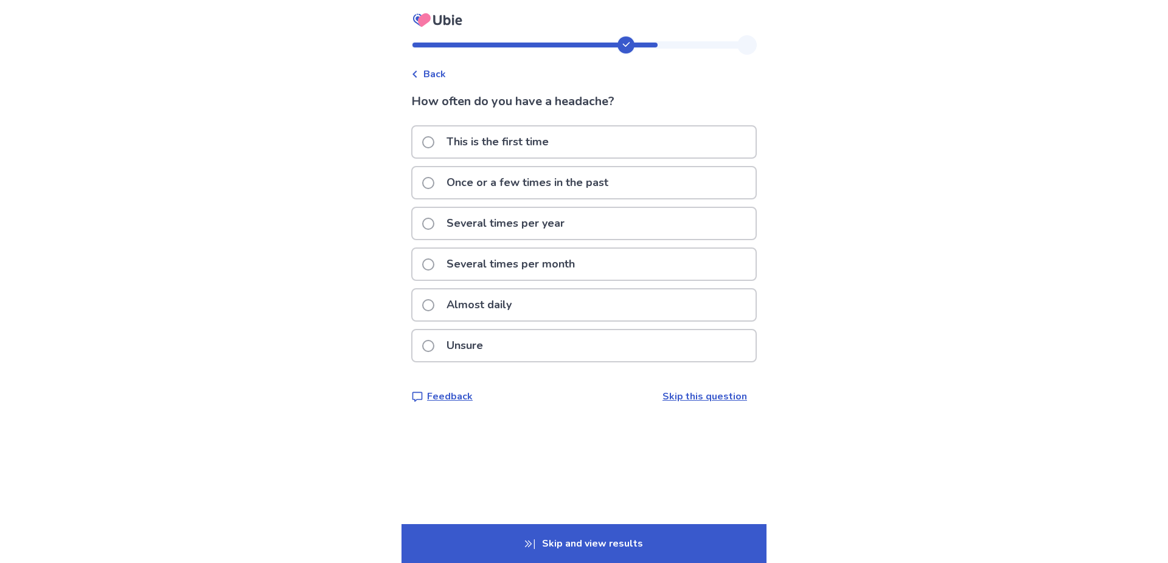
click at [477, 265] on p "Several times per month" at bounding box center [510, 264] width 143 height 31
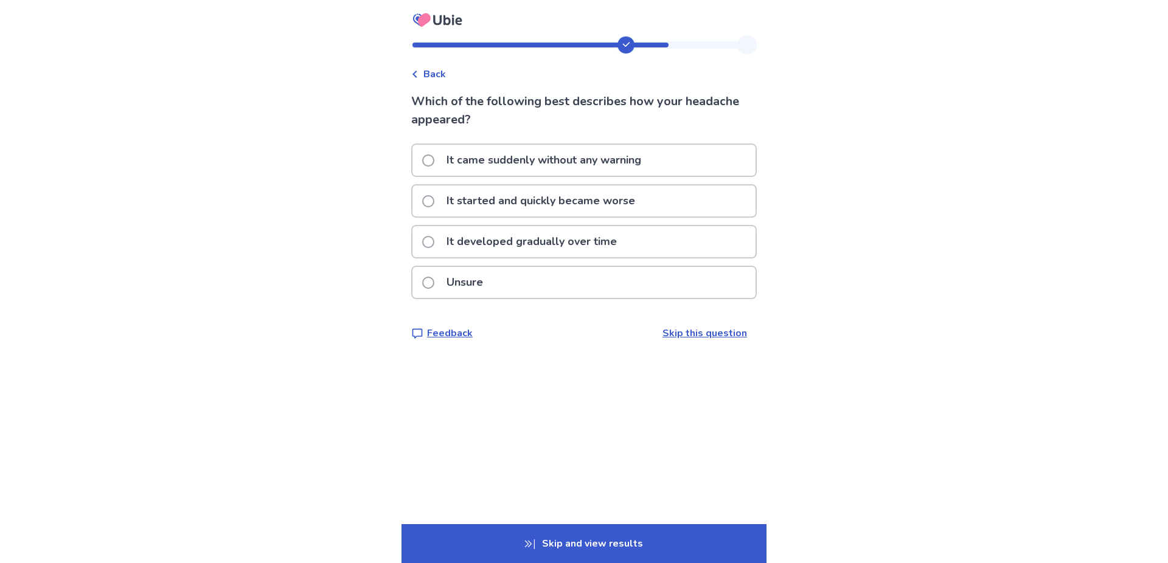
click at [432, 205] on span at bounding box center [428, 201] width 12 height 12
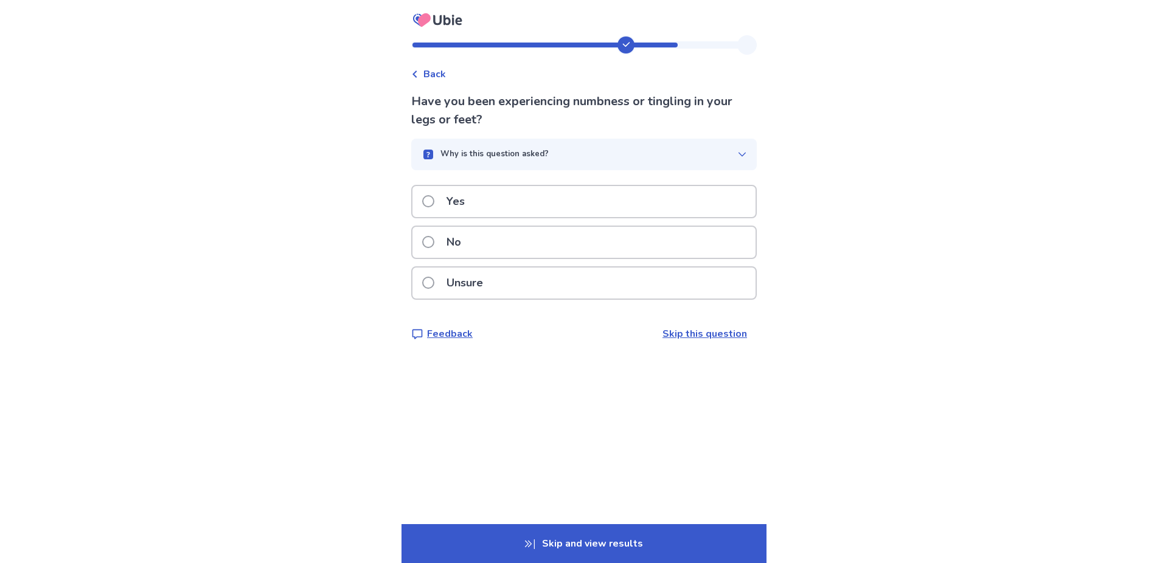
click at [434, 245] on span at bounding box center [428, 242] width 12 height 12
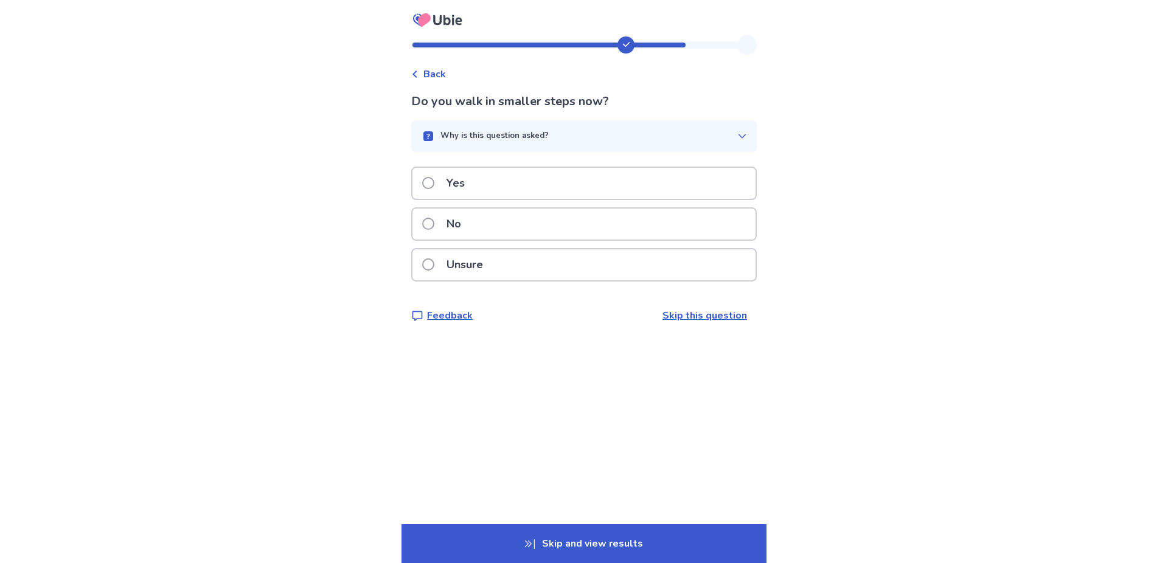
click at [443, 192] on label "Yes" at bounding box center [447, 183] width 50 height 31
click at [464, 221] on p "No" at bounding box center [453, 224] width 29 height 31
click at [460, 194] on p "Yes" at bounding box center [455, 183] width 33 height 31
click at [495, 231] on div "No" at bounding box center [583, 224] width 343 height 31
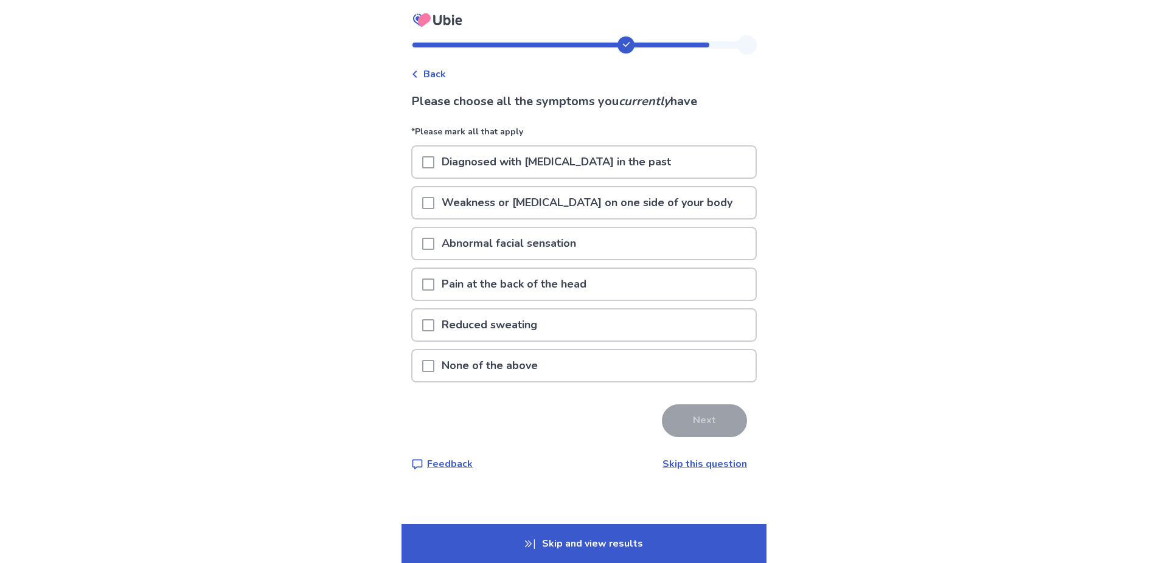
click at [434, 367] on span at bounding box center [428, 366] width 12 height 12
click at [468, 363] on p "None of the above" at bounding box center [489, 365] width 111 height 31
click at [434, 369] on span at bounding box center [428, 366] width 12 height 12
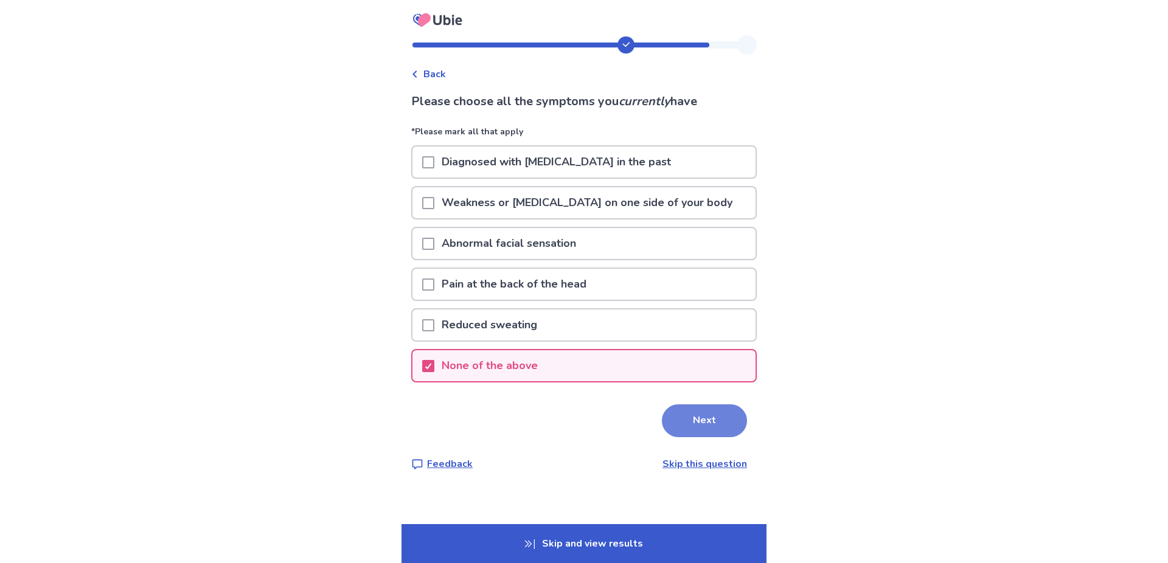
click at [692, 428] on button "Next" at bounding box center [704, 421] width 85 height 33
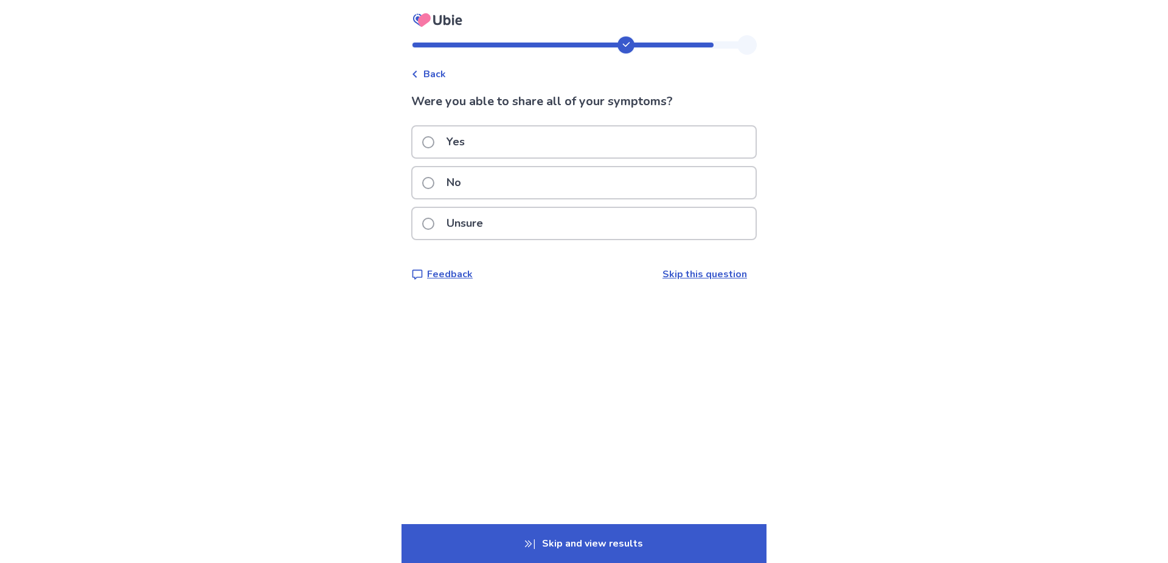
click at [459, 145] on p "Yes" at bounding box center [455, 142] width 33 height 31
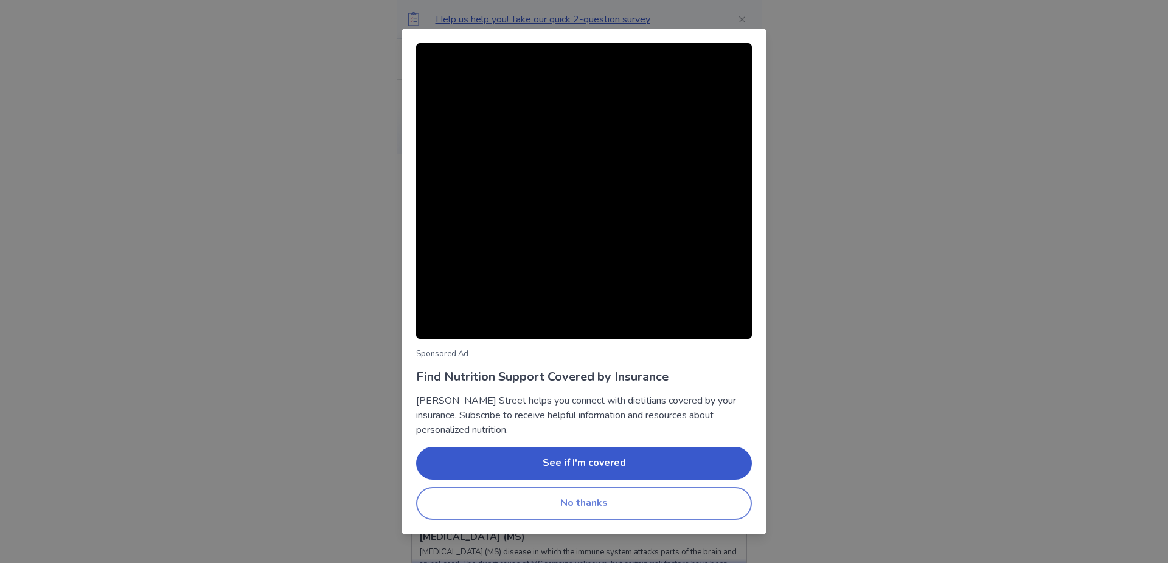
click at [592, 505] on button "No thanks" at bounding box center [584, 503] width 336 height 33
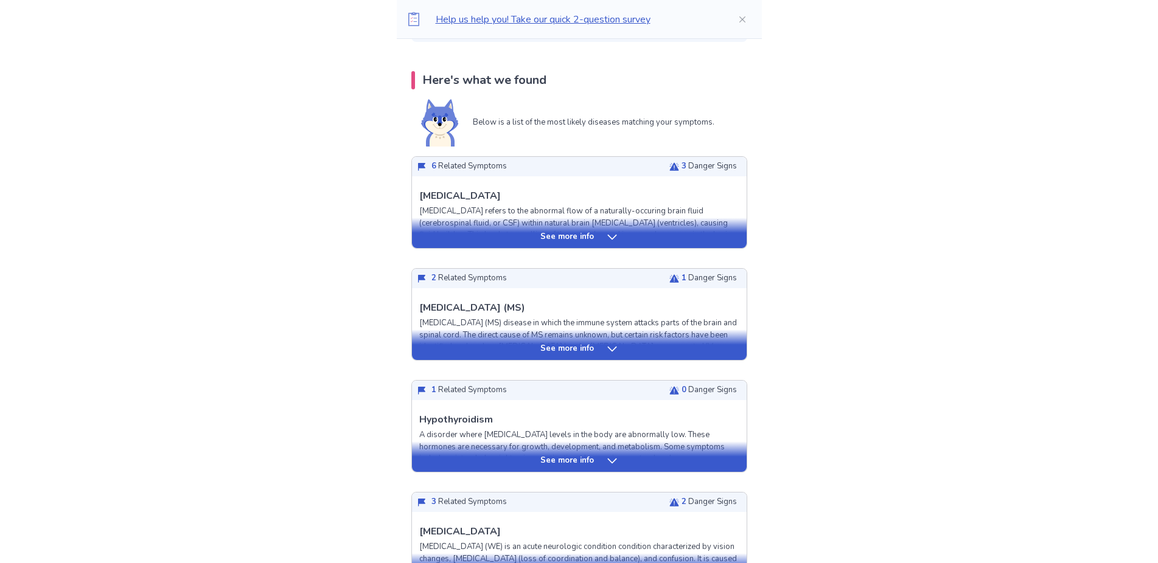
scroll to position [248, 0]
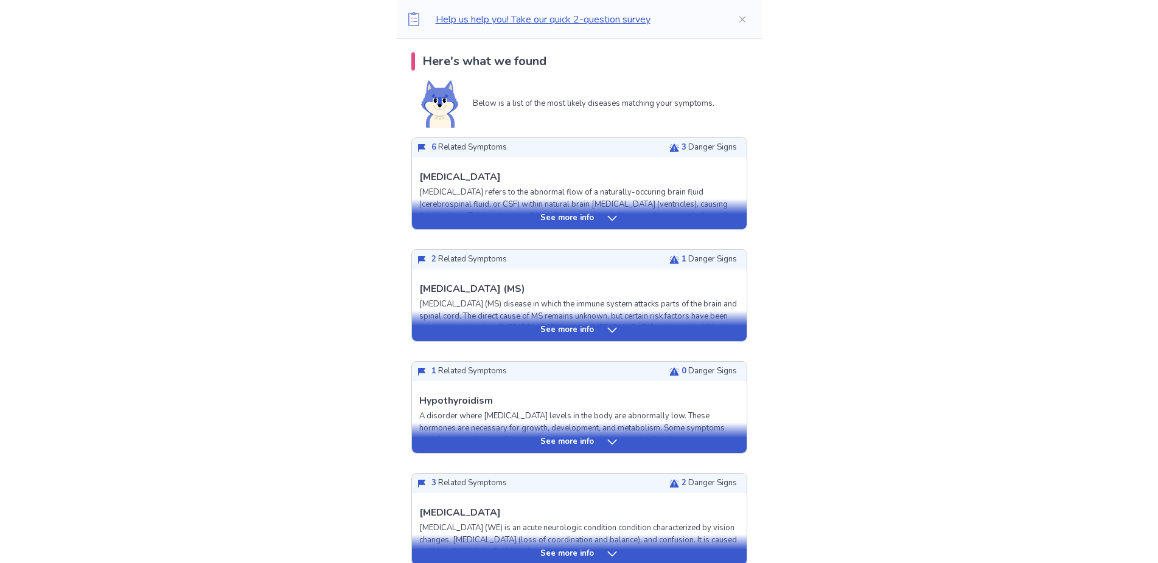
click at [606, 218] on icon at bounding box center [612, 218] width 12 height 12
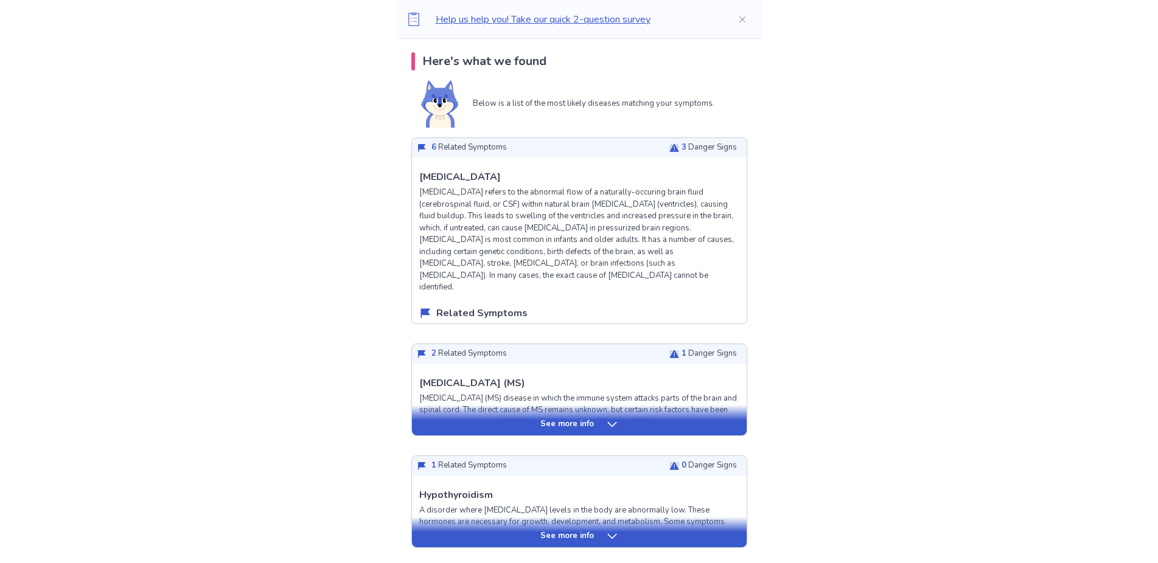
click at [605, 218] on p "Hydrocephalus refers to the abnormal flow of a naturally-occuring brain fluid (…" at bounding box center [579, 240] width 320 height 107
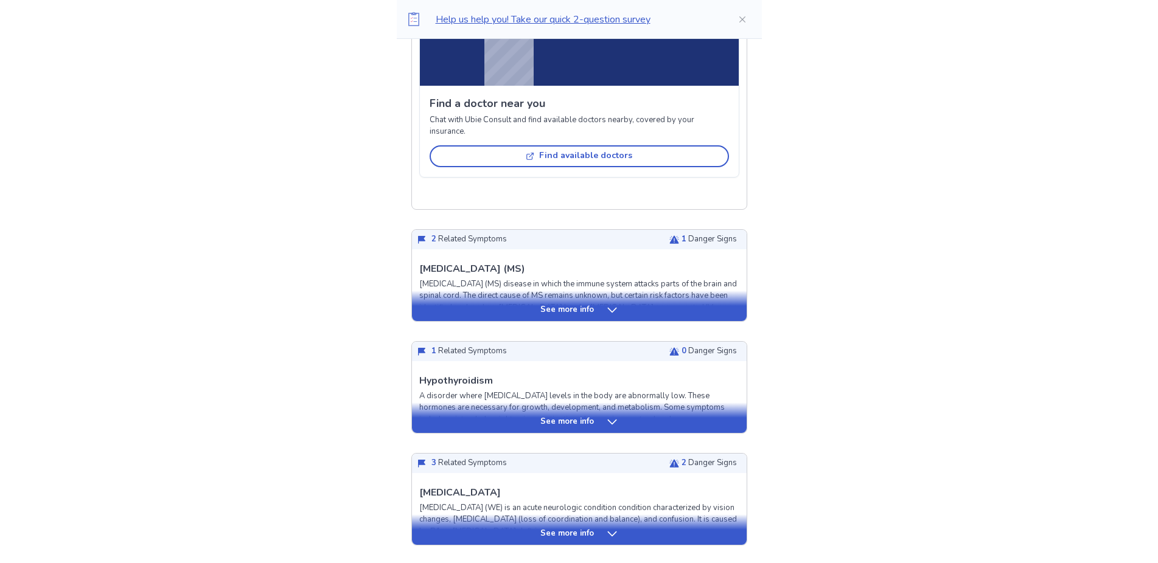
scroll to position [1241, 0]
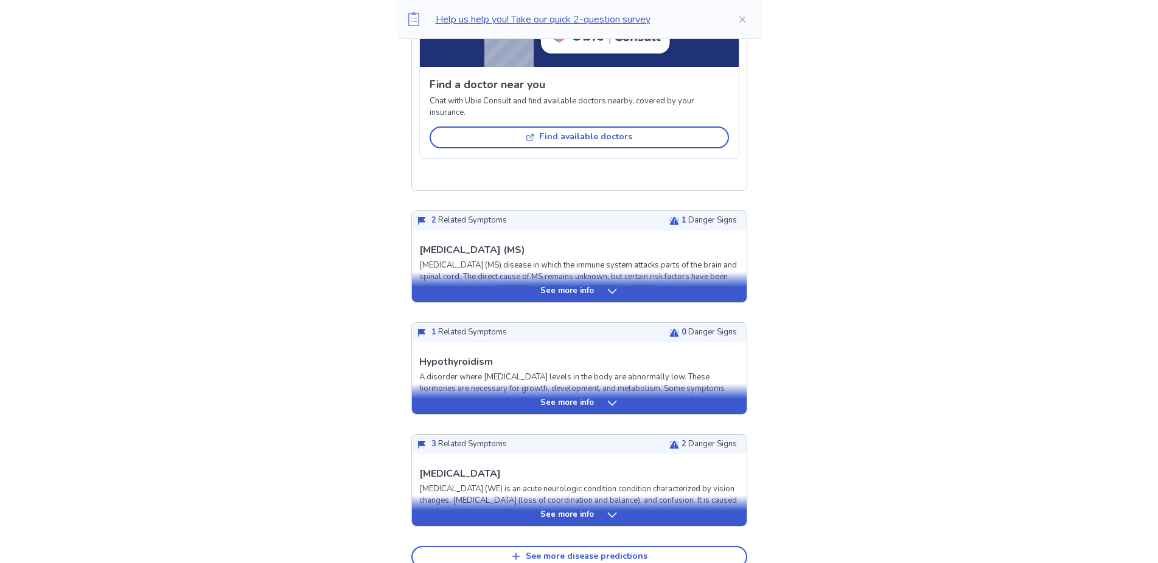
click at [617, 285] on div "See more info" at bounding box center [579, 291] width 335 height 12
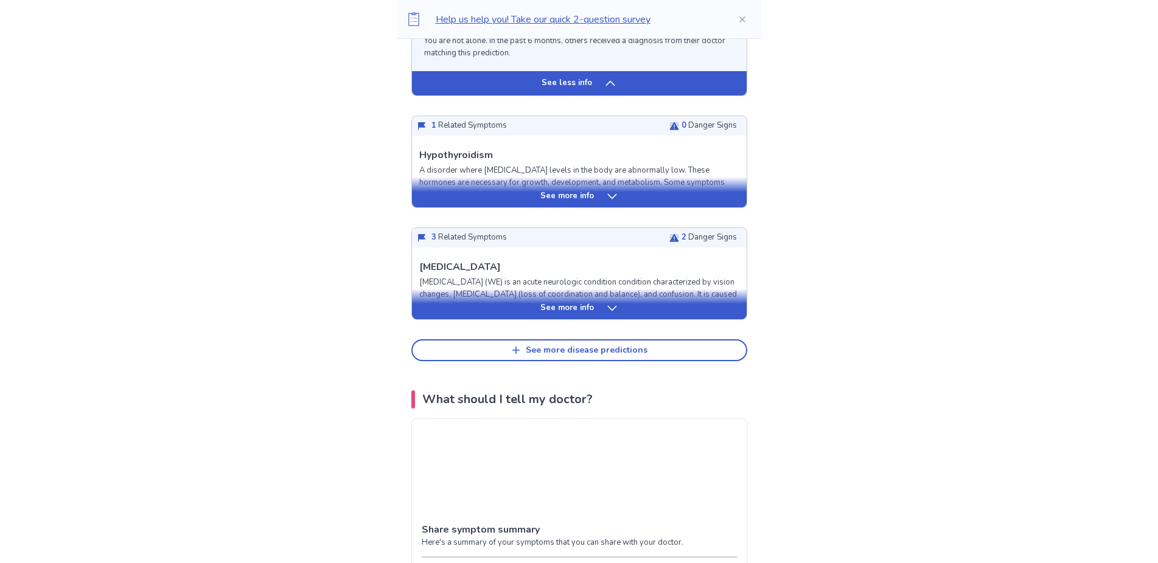
scroll to position [2482, 0]
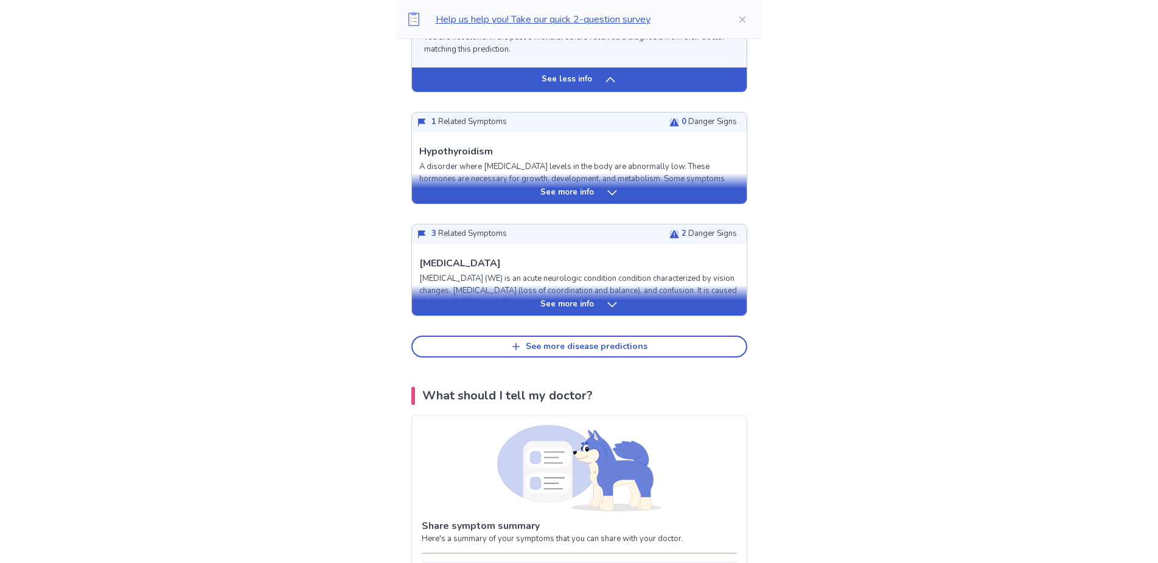
click at [611, 302] on icon at bounding box center [611, 304] width 9 height 5
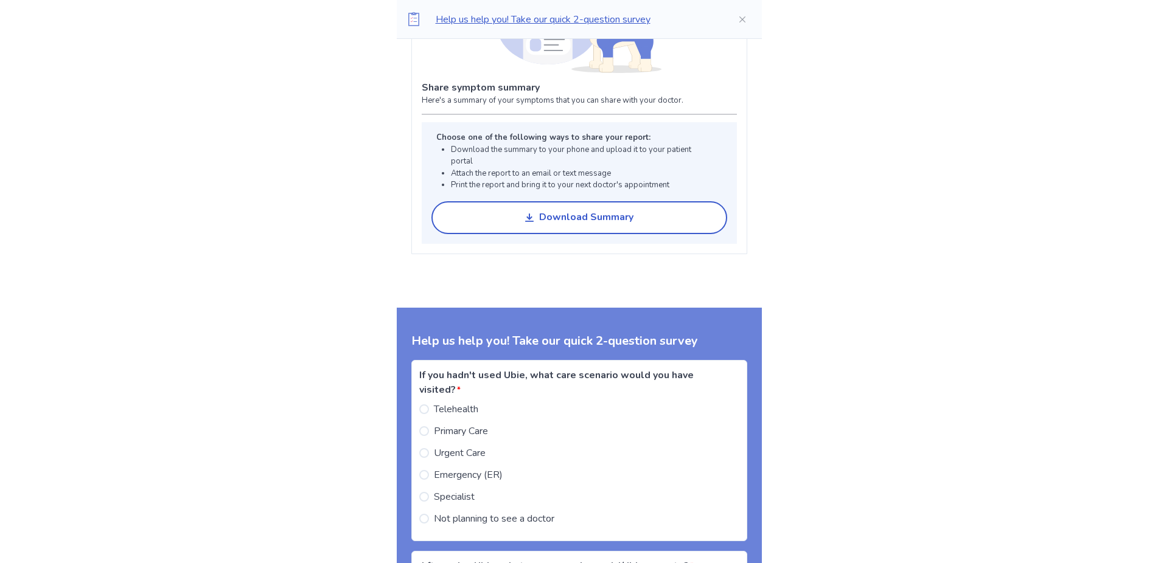
scroll to position [3847, 0]
